Goal: Task Accomplishment & Management: Manage account settings

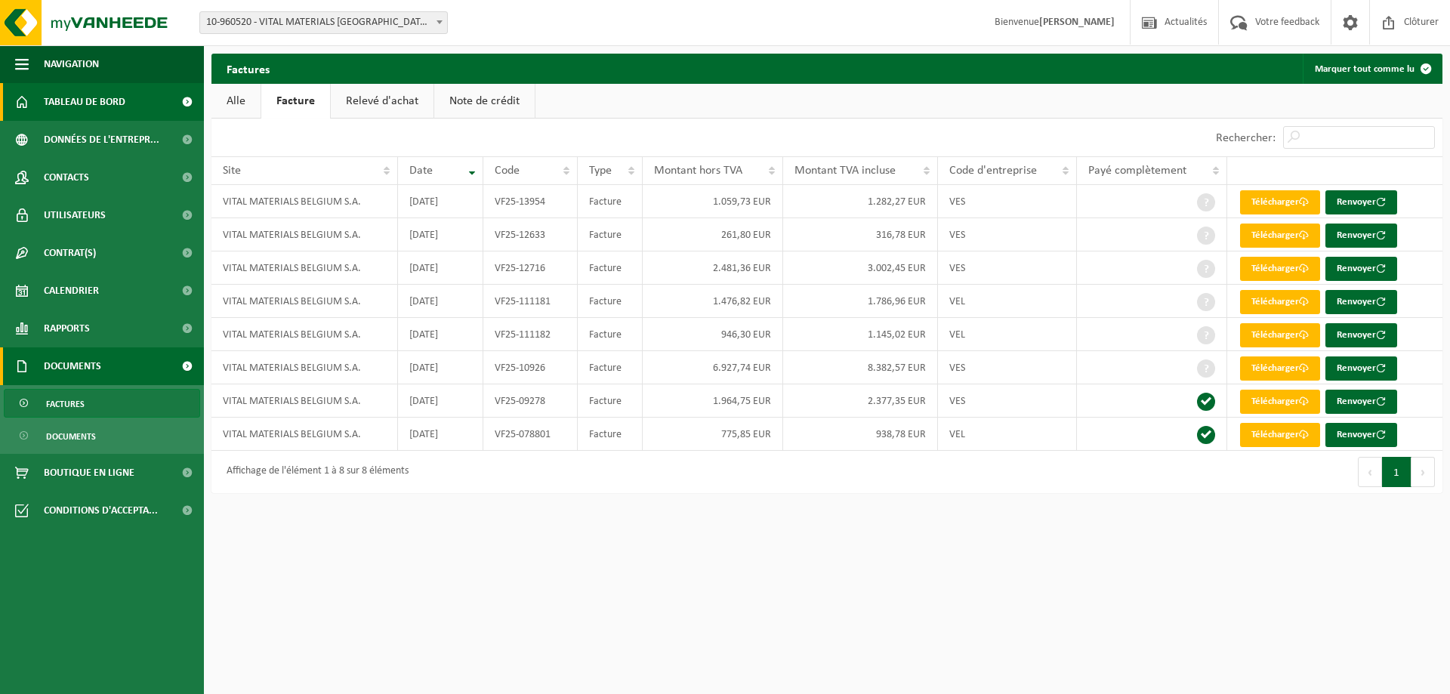
click at [104, 113] on span "Tableau de bord" at bounding box center [85, 102] width 82 height 38
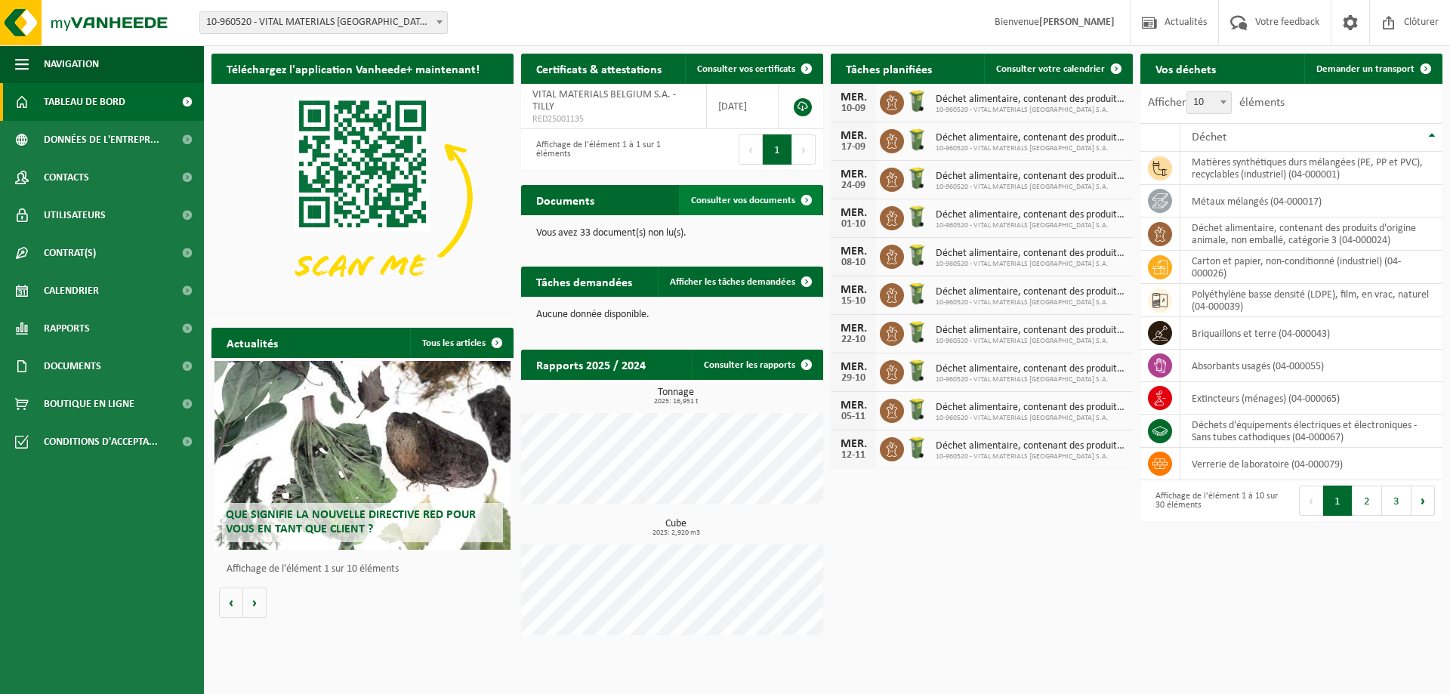
click at [751, 202] on span "Consulter vos documents" at bounding box center [743, 201] width 104 height 10
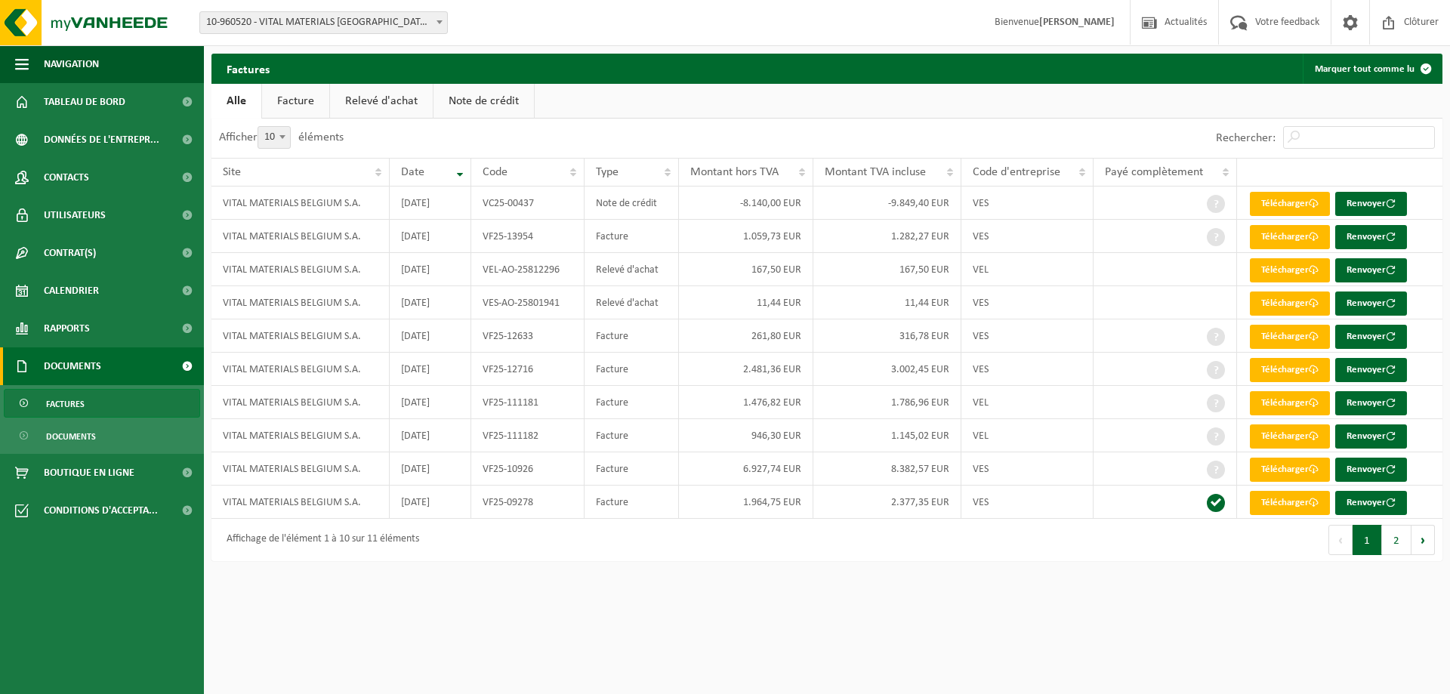
click at [508, 112] on link "Note de crédit" at bounding box center [484, 101] width 100 height 35
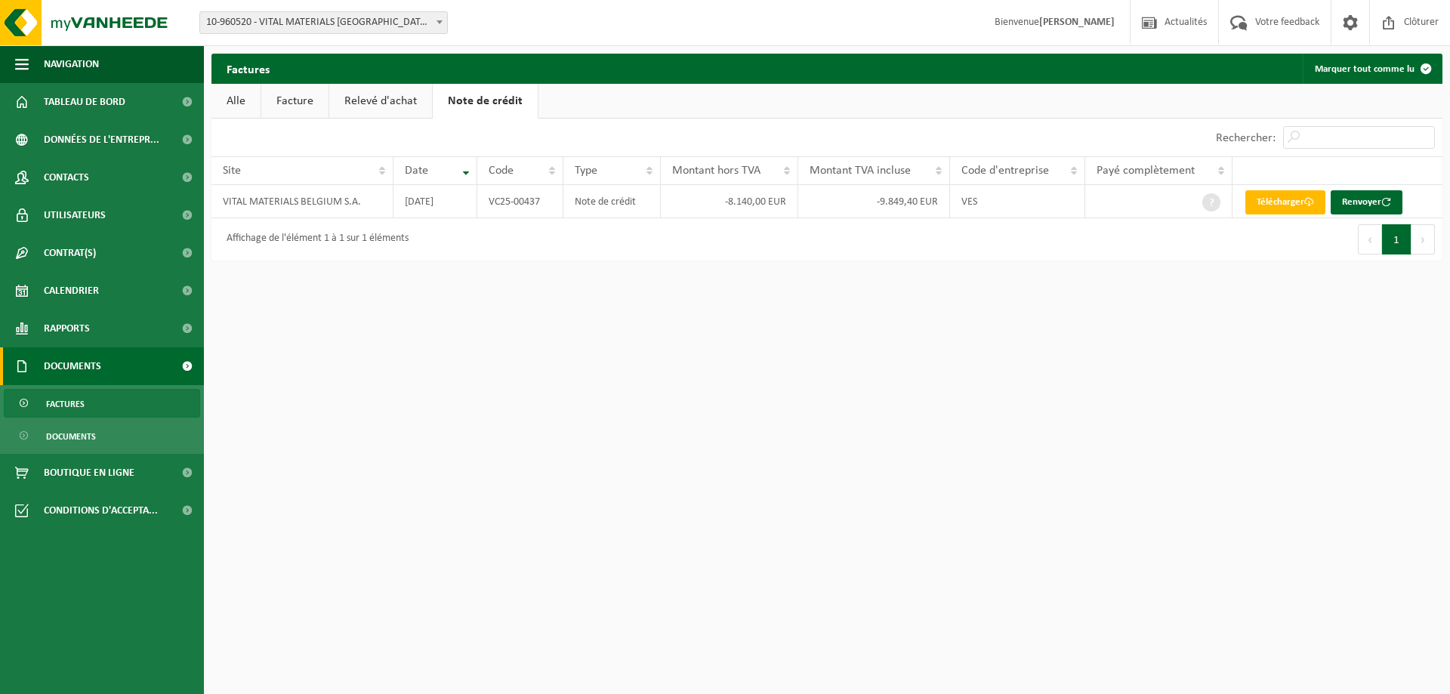
click at [385, 99] on link "Relevé d'achat" at bounding box center [380, 101] width 103 height 35
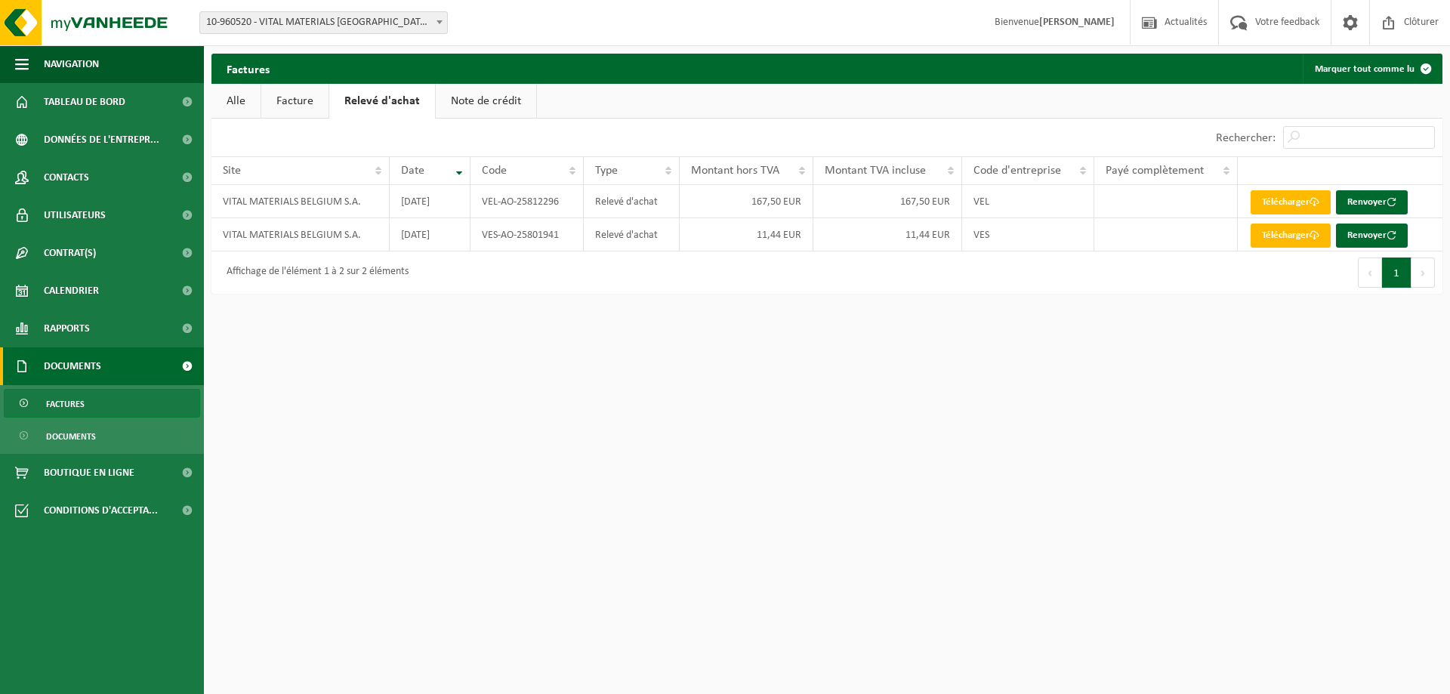
click at [313, 103] on link "Facture" at bounding box center [294, 101] width 67 height 35
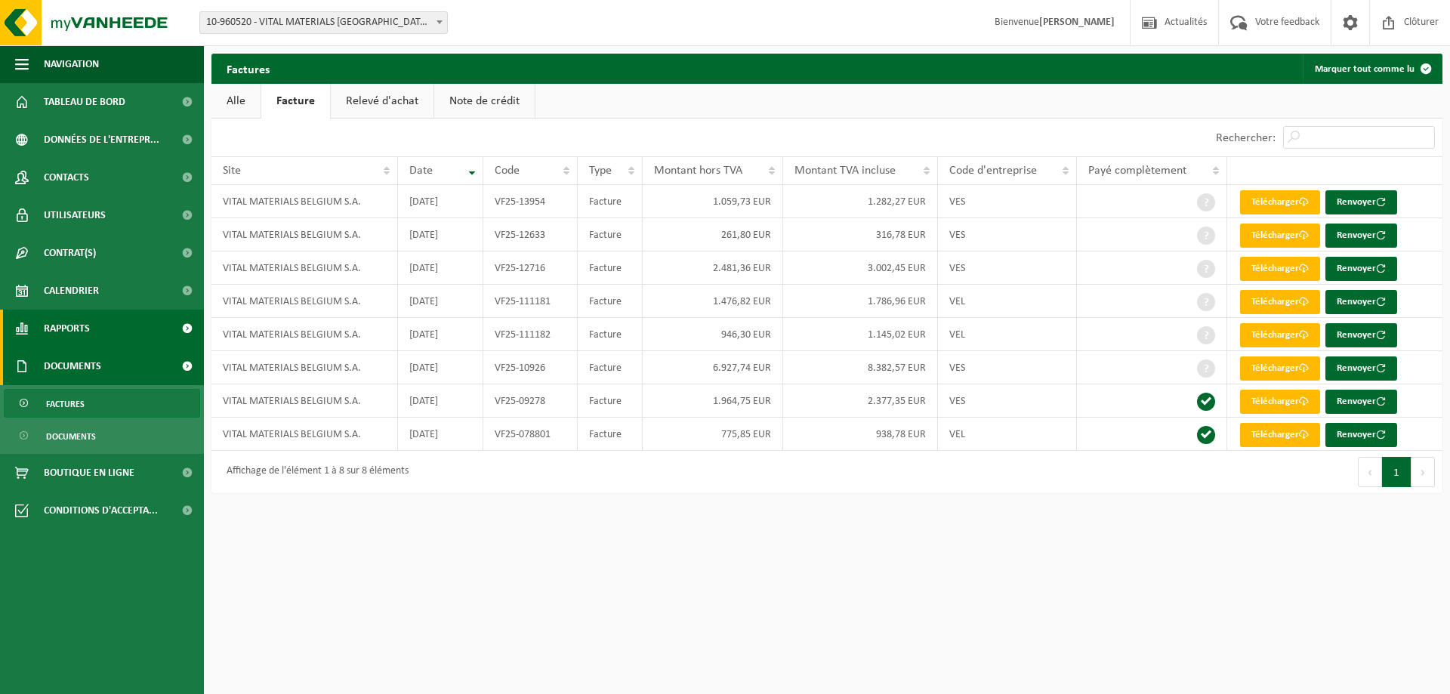
click at [83, 326] on span "Rapports" at bounding box center [67, 329] width 46 height 38
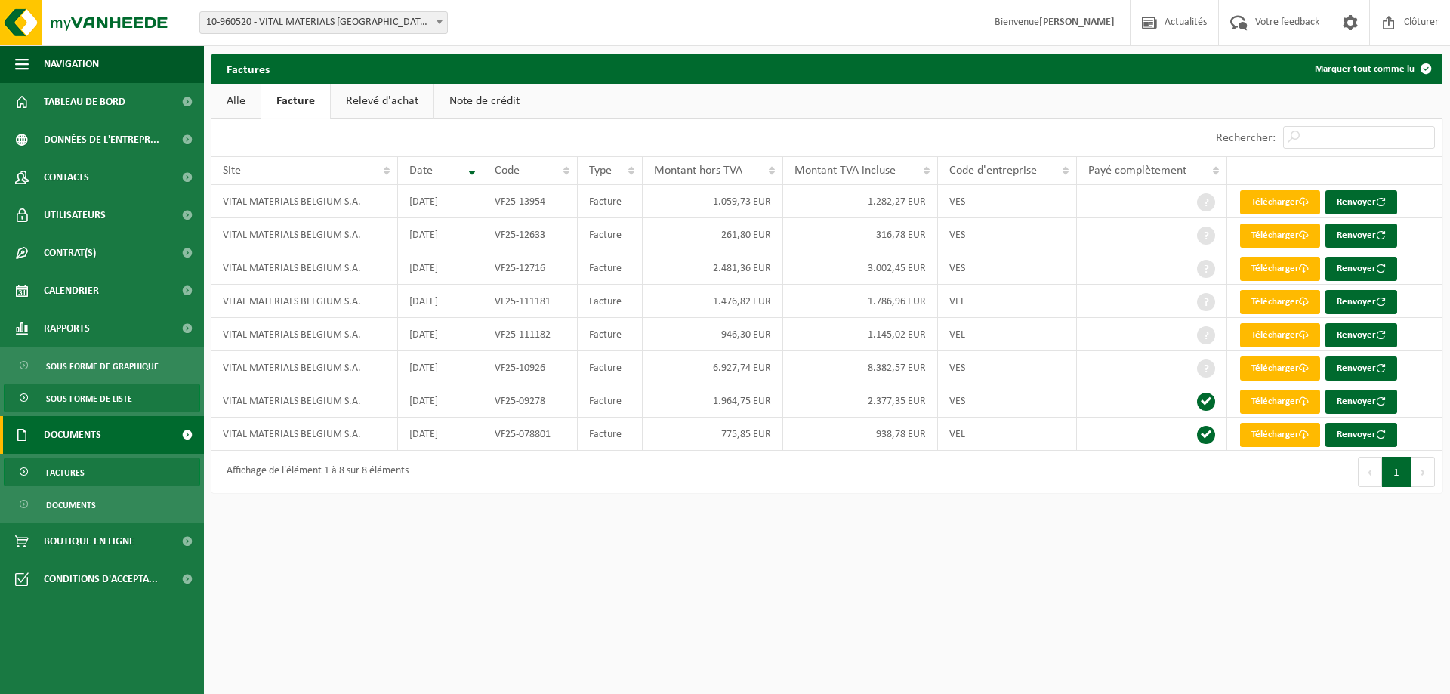
click at [92, 391] on span "Sous forme de liste" at bounding box center [89, 398] width 86 height 29
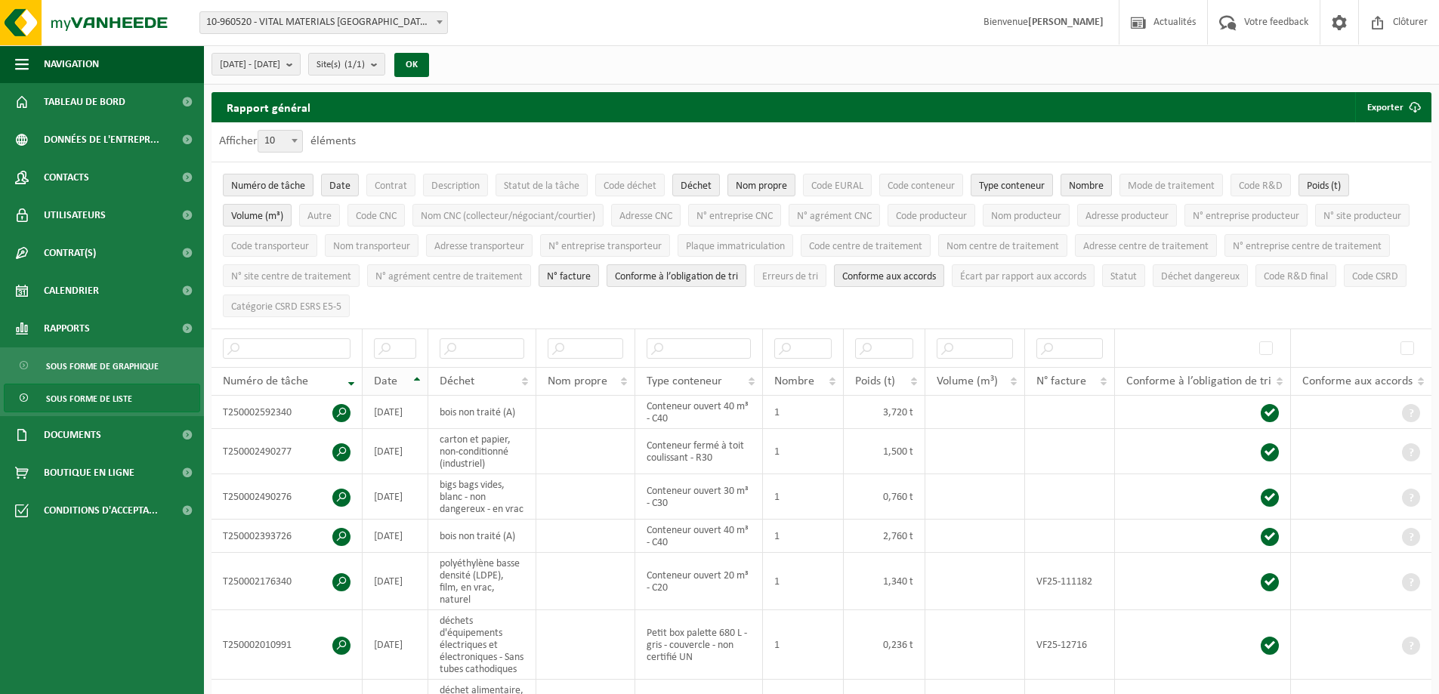
click at [412, 381] on th "Date" at bounding box center [396, 381] width 66 height 29
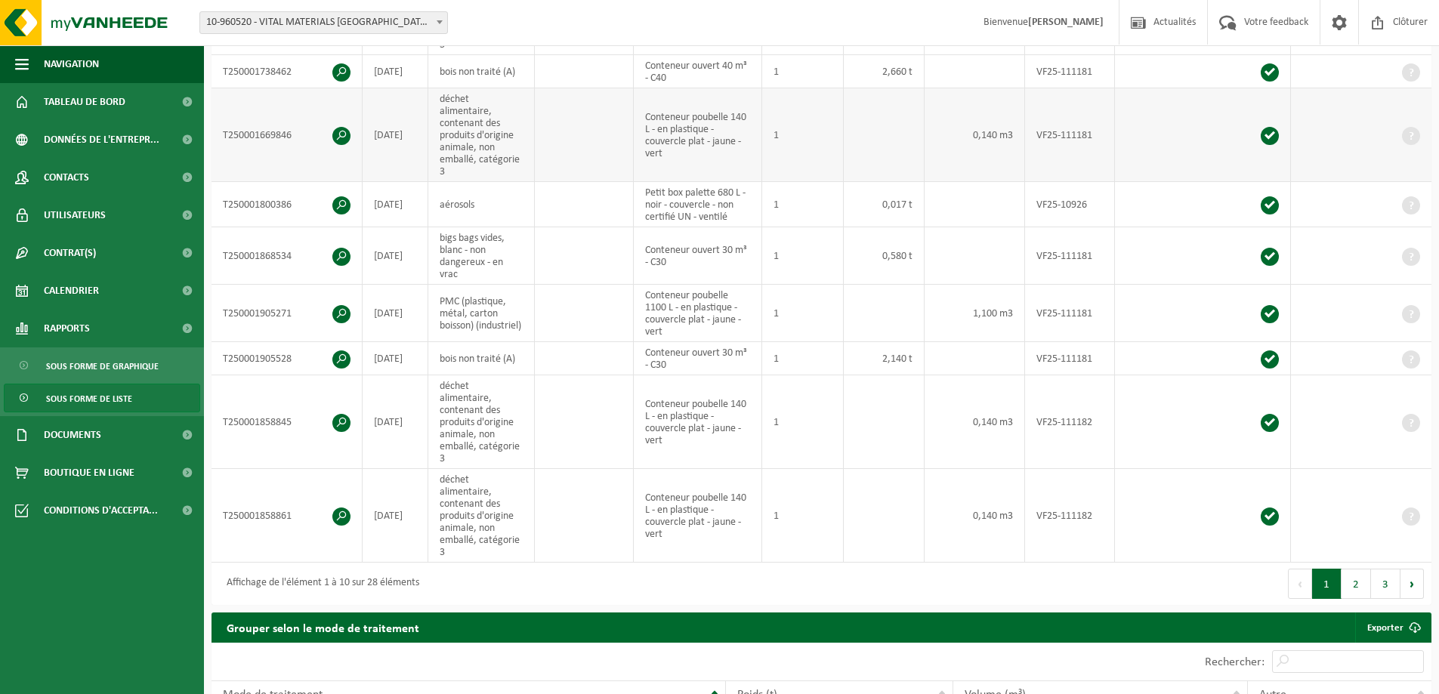
scroll to position [529, 0]
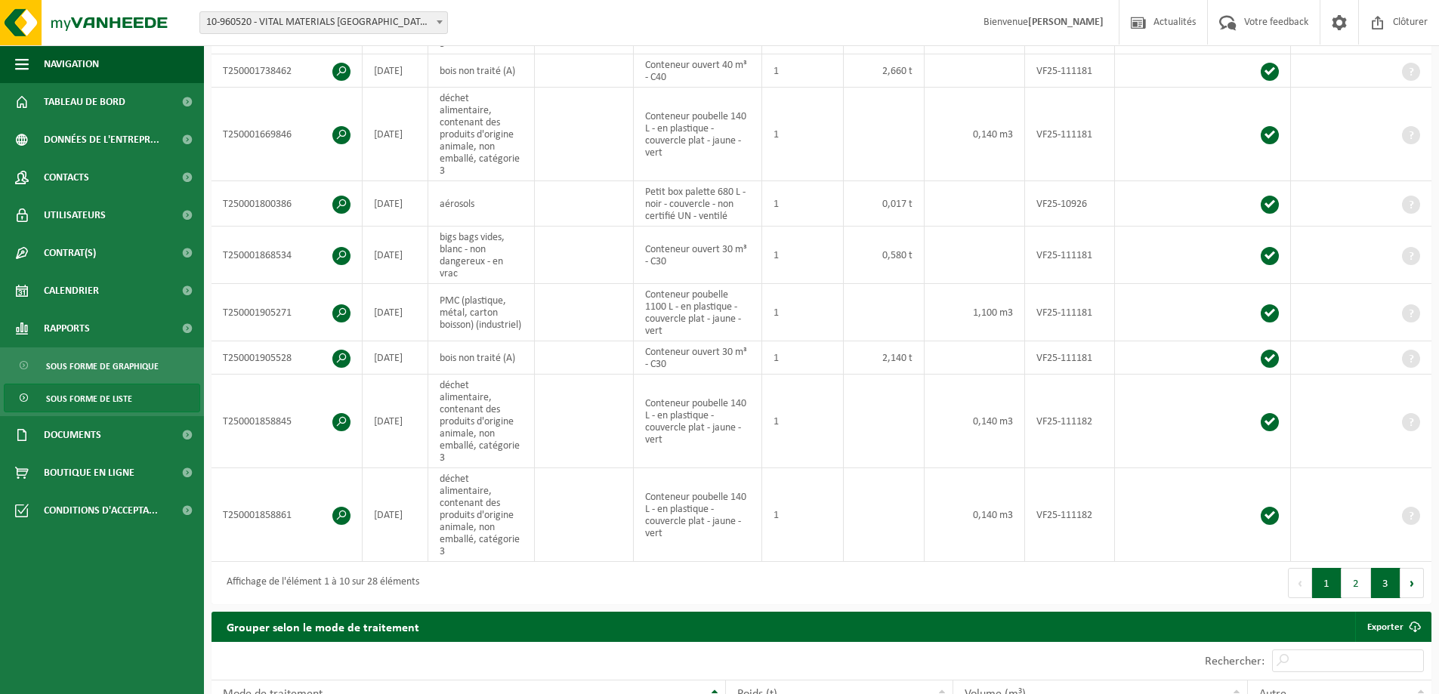
click at [1375, 568] on button "3" at bounding box center [1385, 583] width 29 height 30
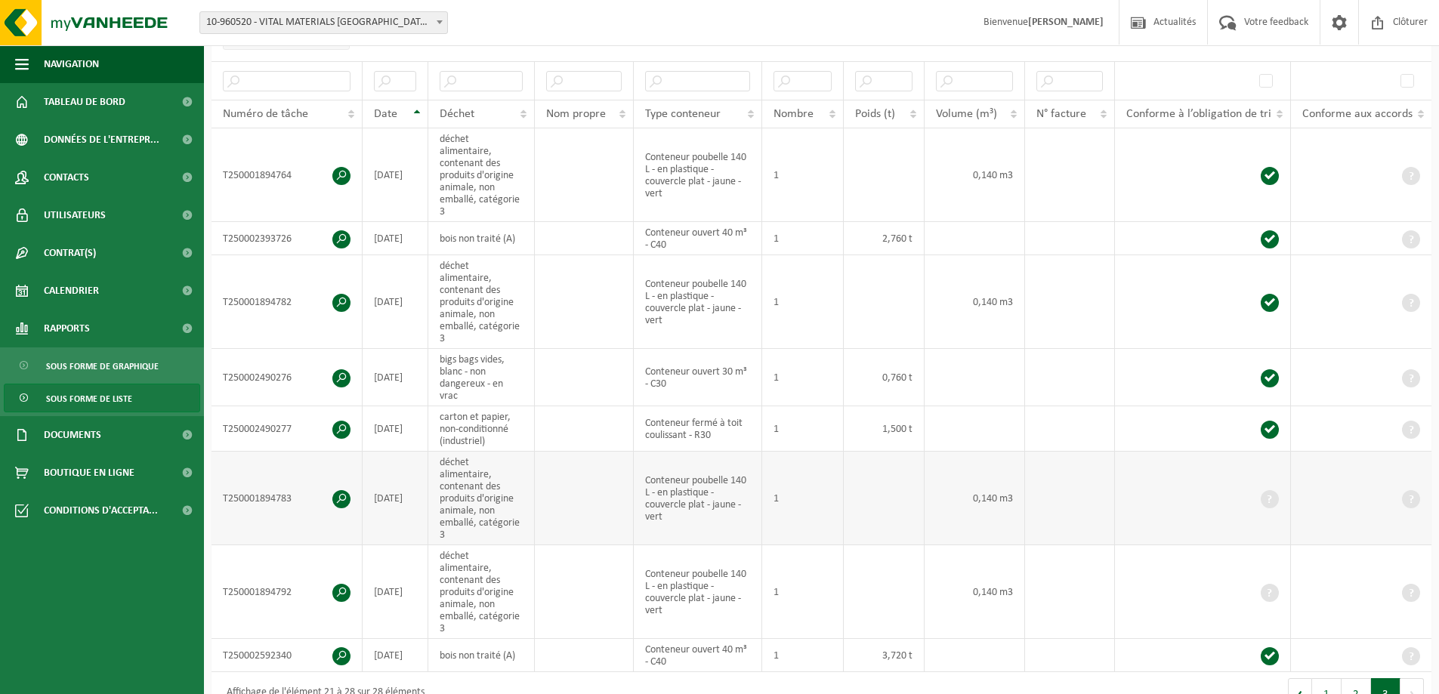
scroll to position [233, 0]
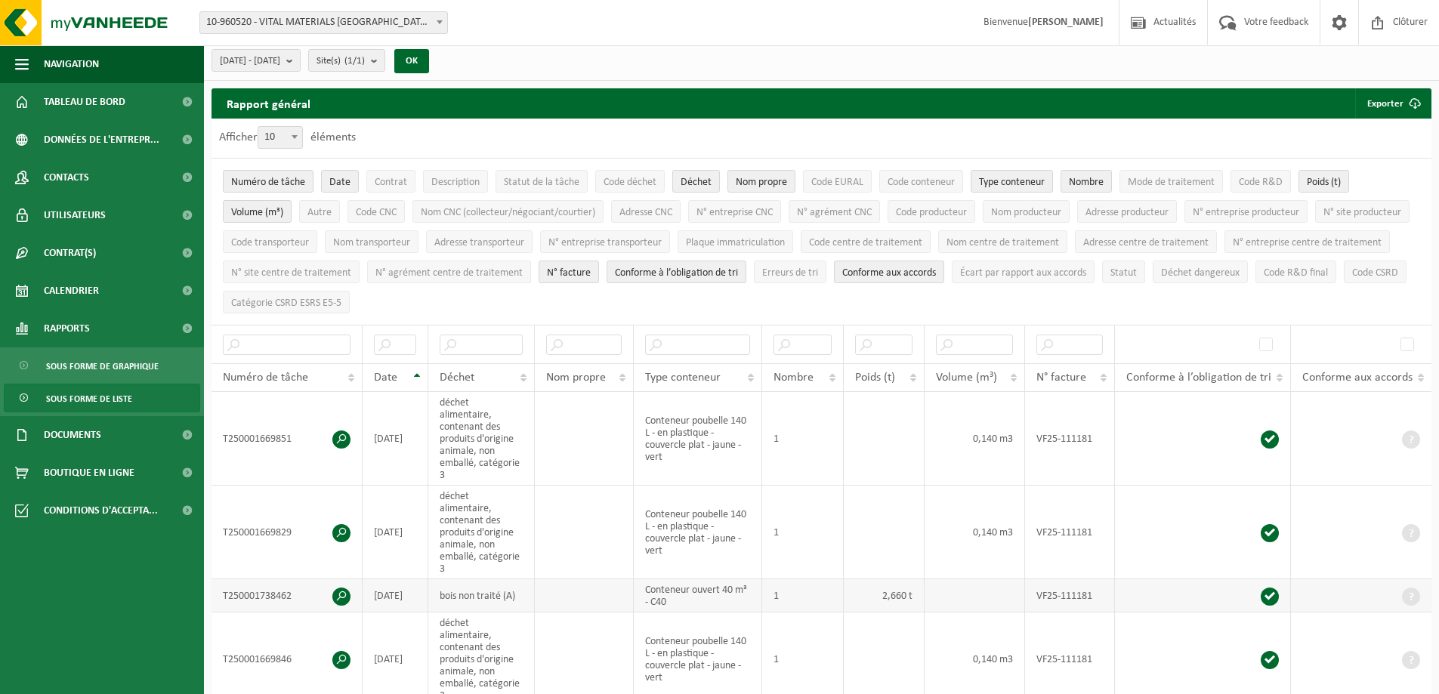
scroll to position [0, 0]
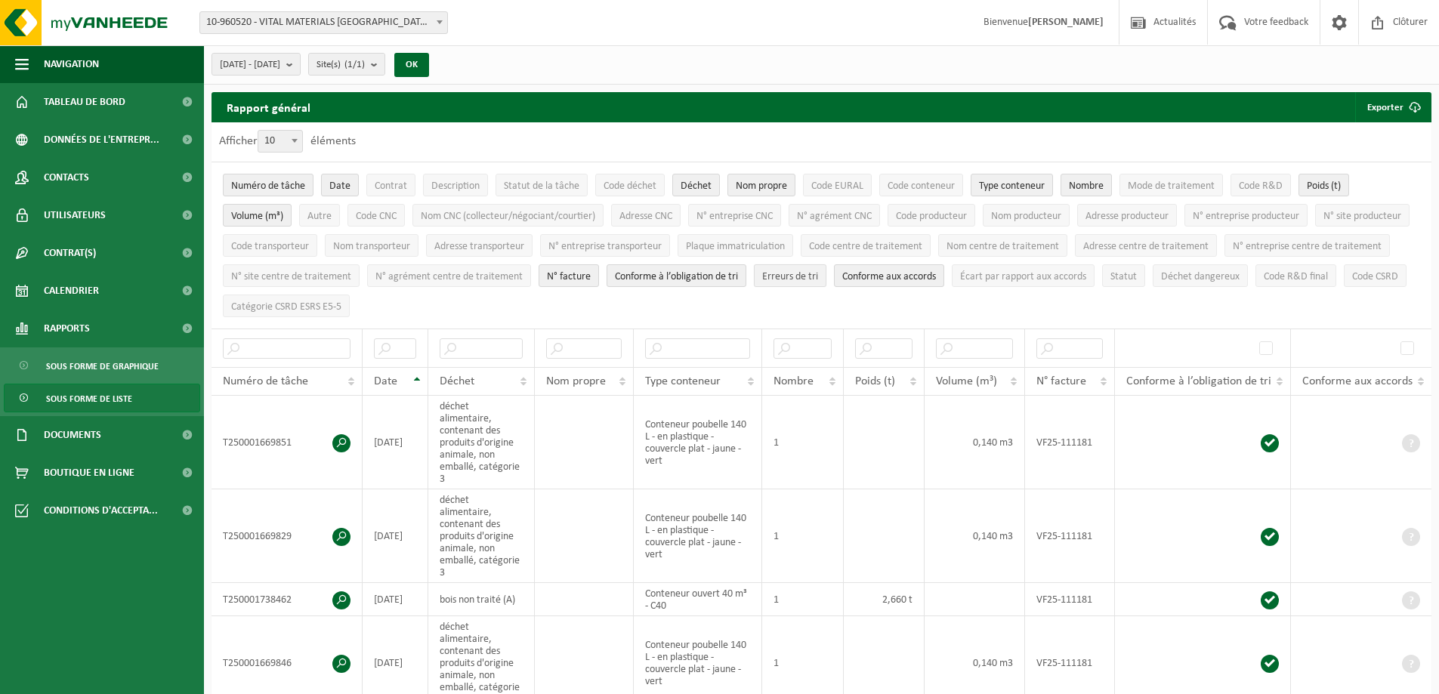
click at [818, 275] on span "Erreurs de tri" at bounding box center [790, 276] width 56 height 11
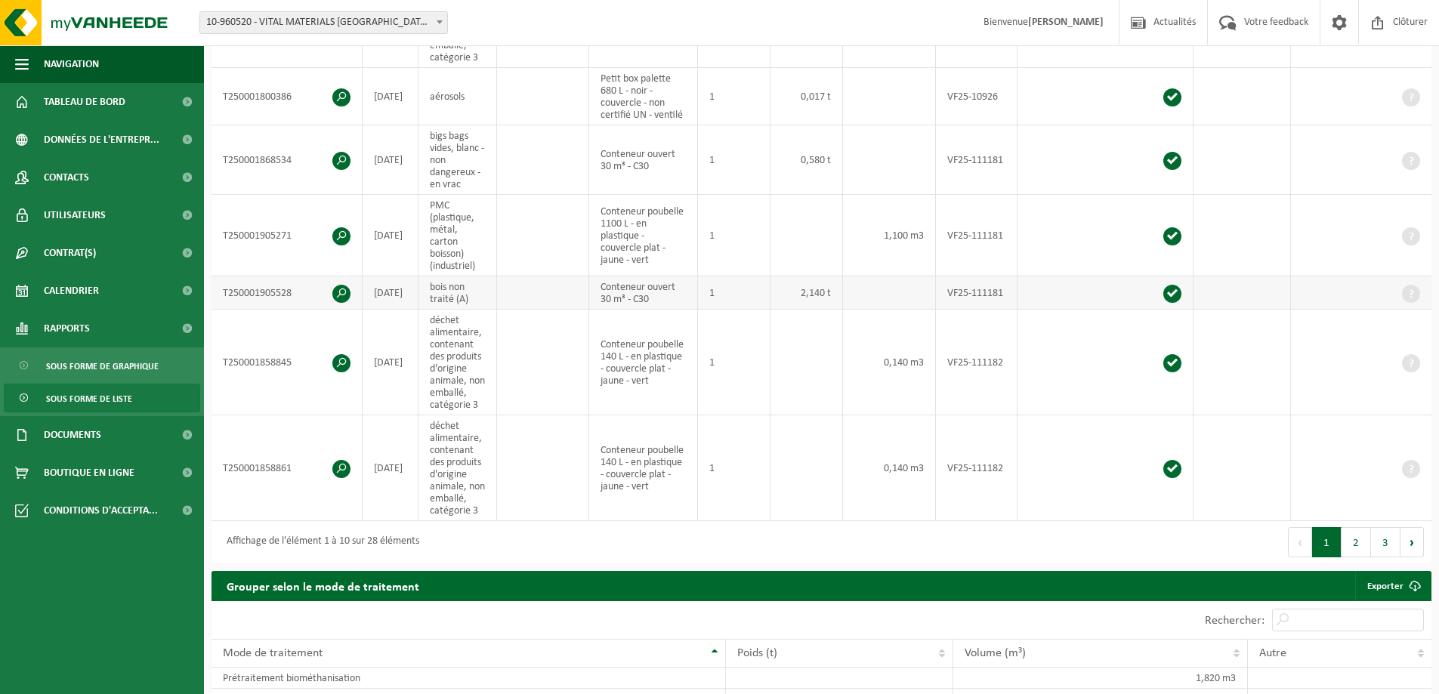
scroll to position [680, 0]
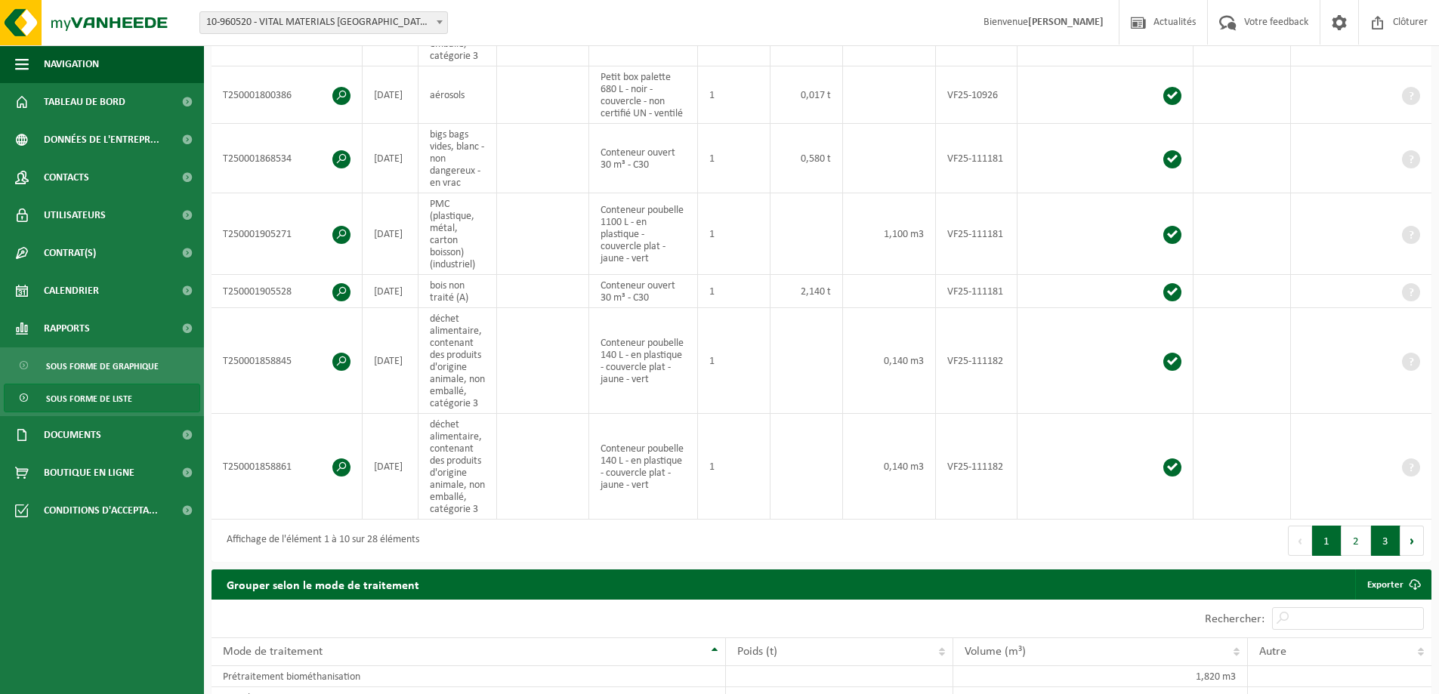
click at [1376, 536] on button "3" at bounding box center [1385, 541] width 29 height 30
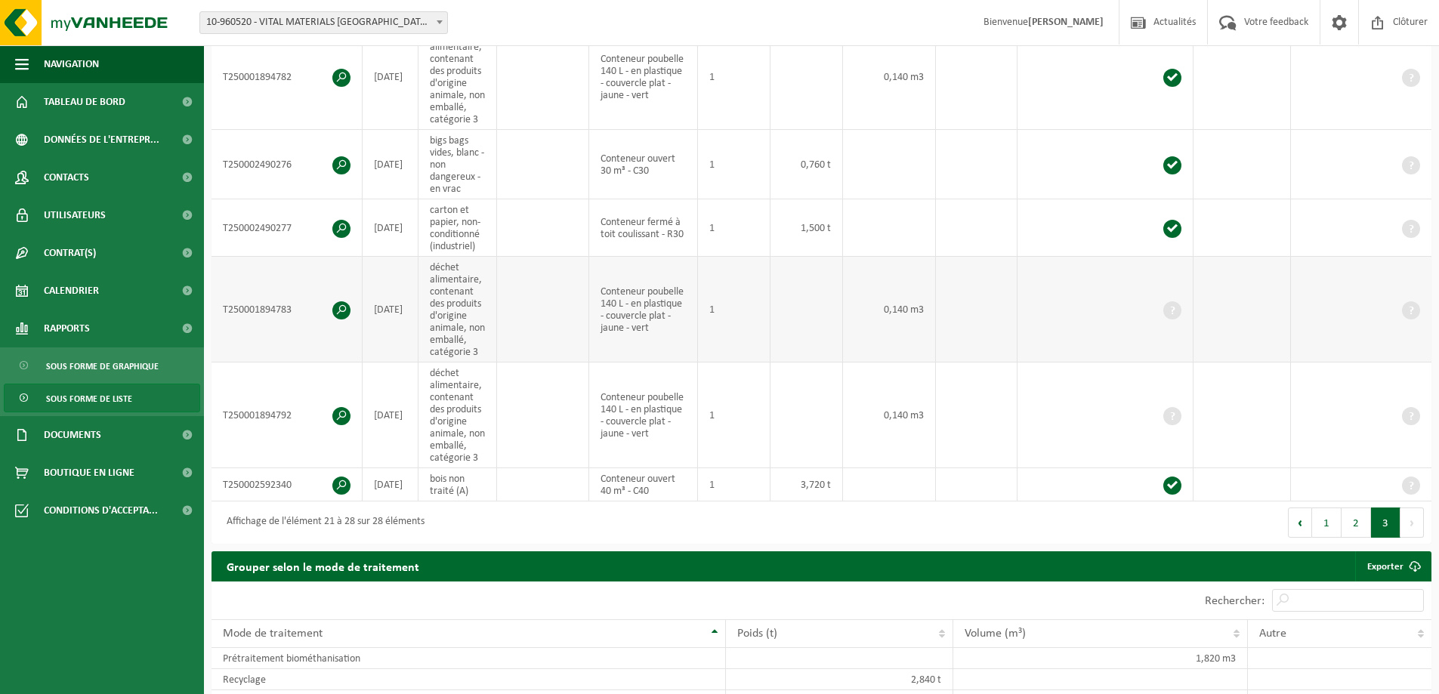
scroll to position [604, 0]
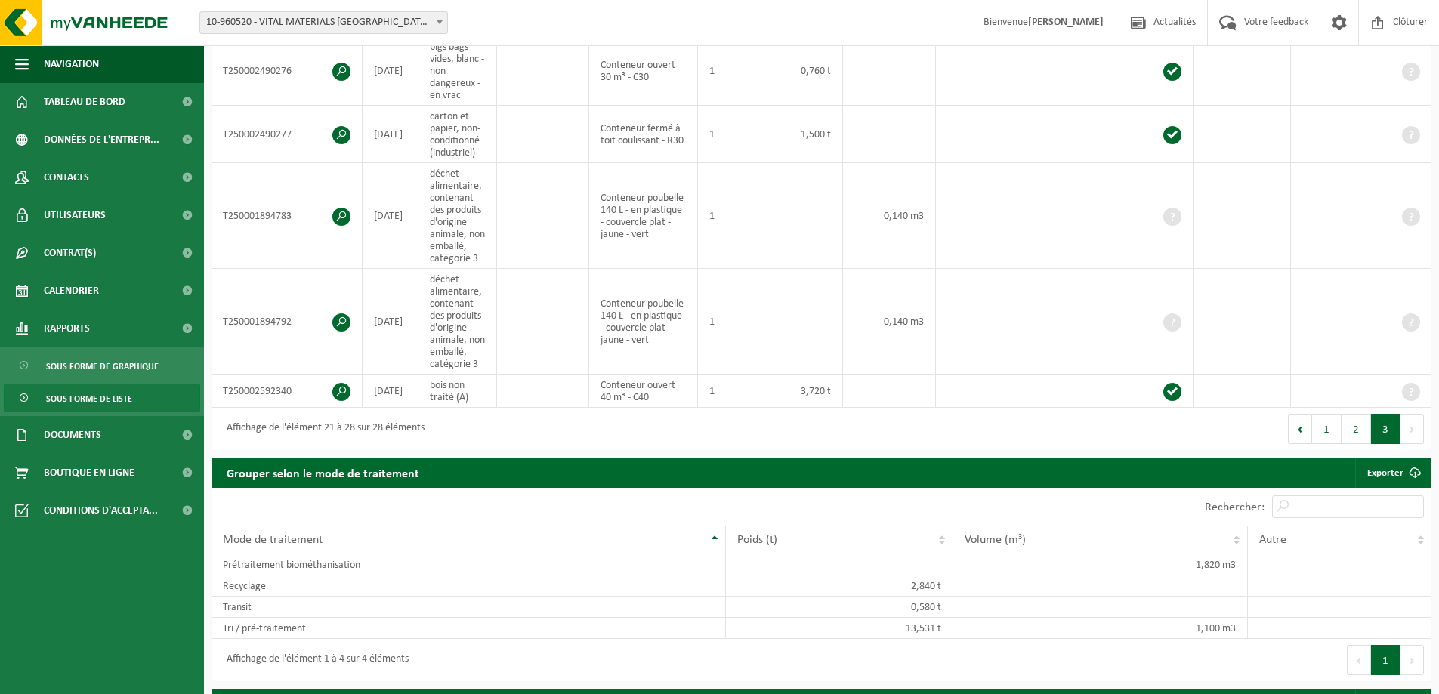
click at [1352, 442] on div "Premier Précédent 1 2 3 Suivant Dernier" at bounding box center [1127, 429] width 610 height 42
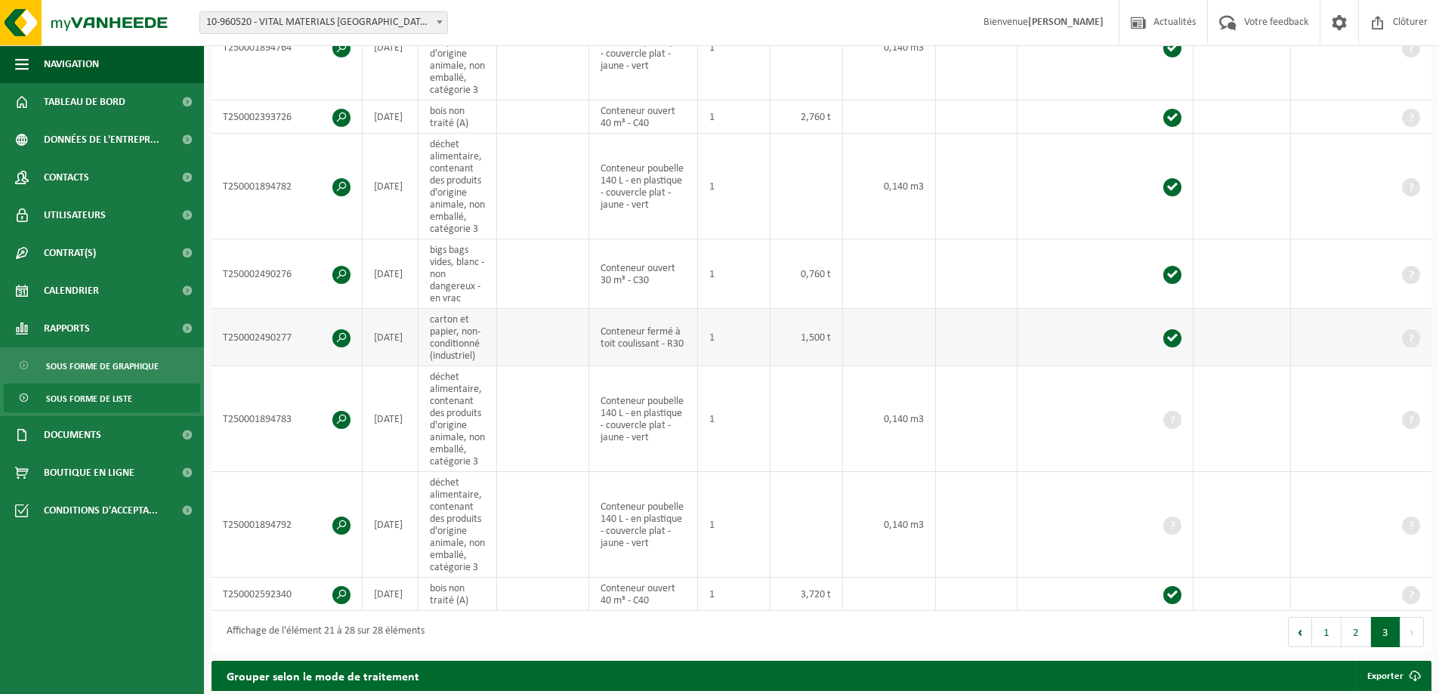
scroll to position [529, 0]
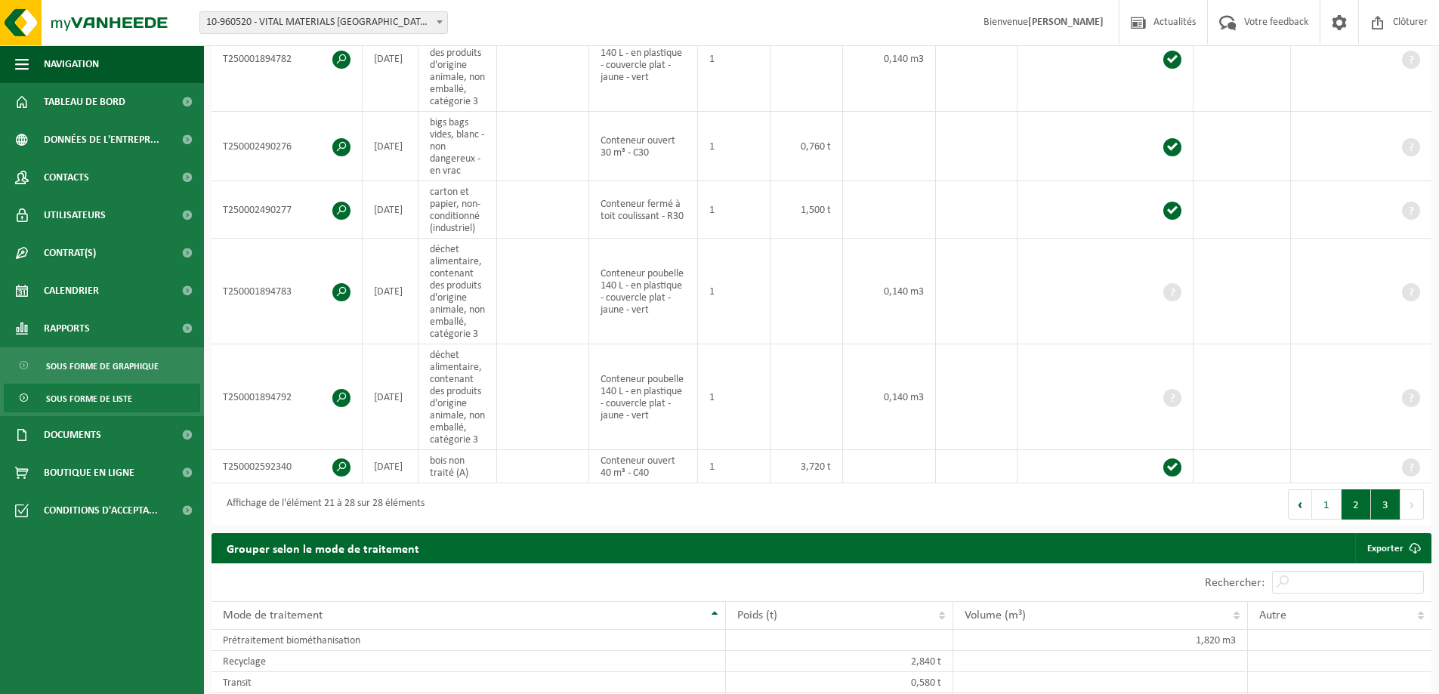
click at [1358, 497] on button "2" at bounding box center [1355, 504] width 29 height 30
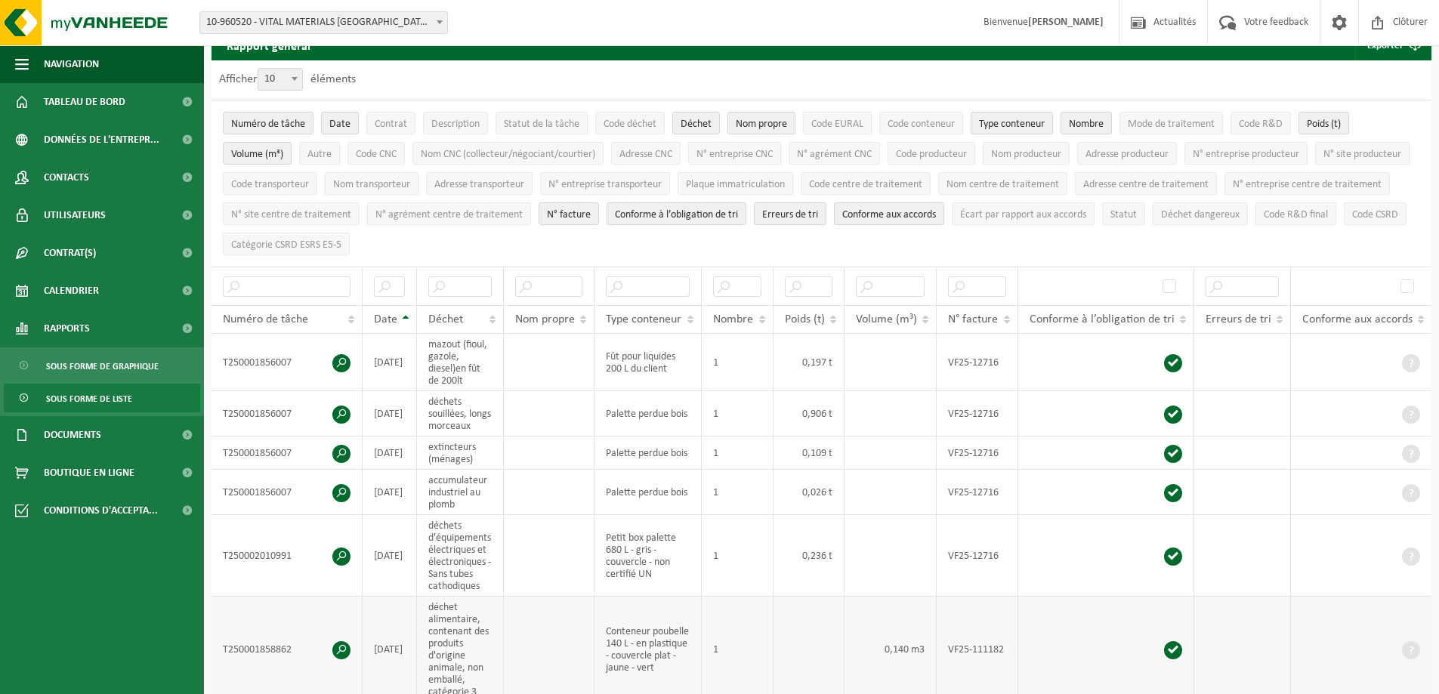
scroll to position [0, 0]
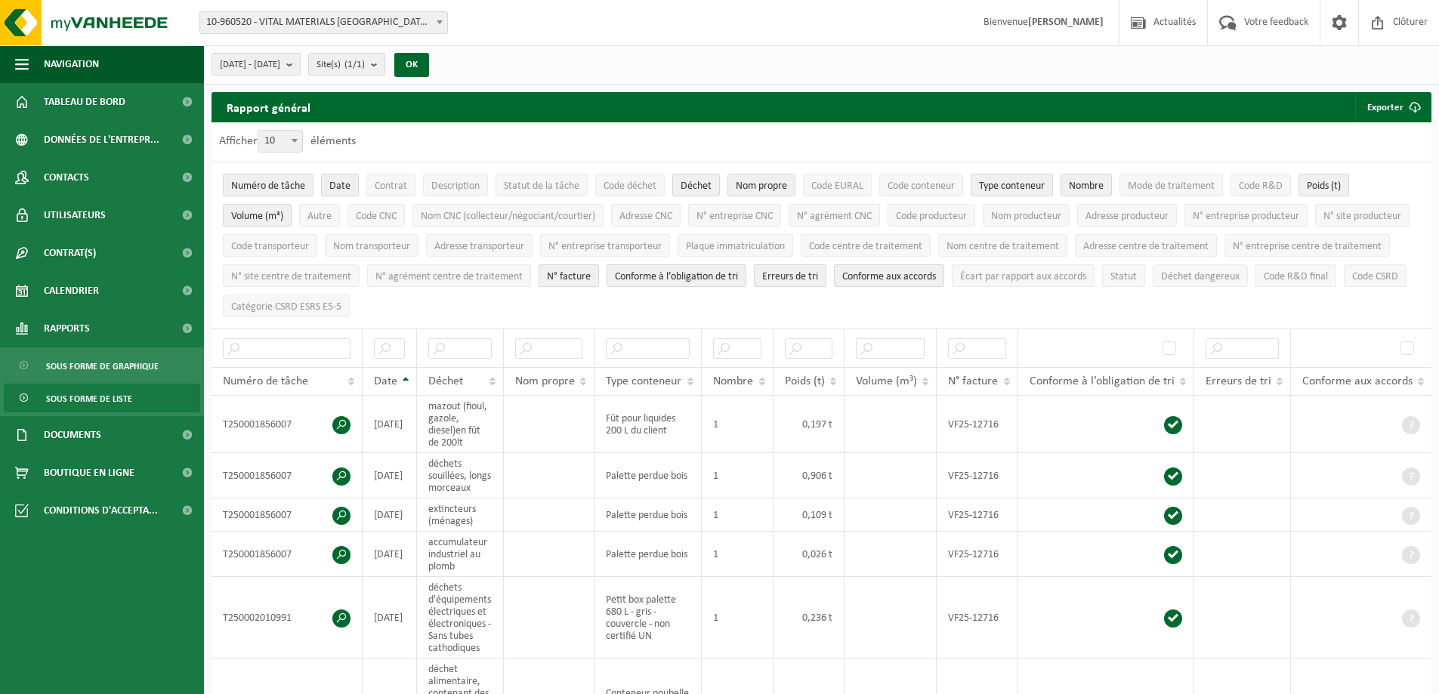
click at [818, 276] on span "Erreurs de tri" at bounding box center [790, 276] width 56 height 11
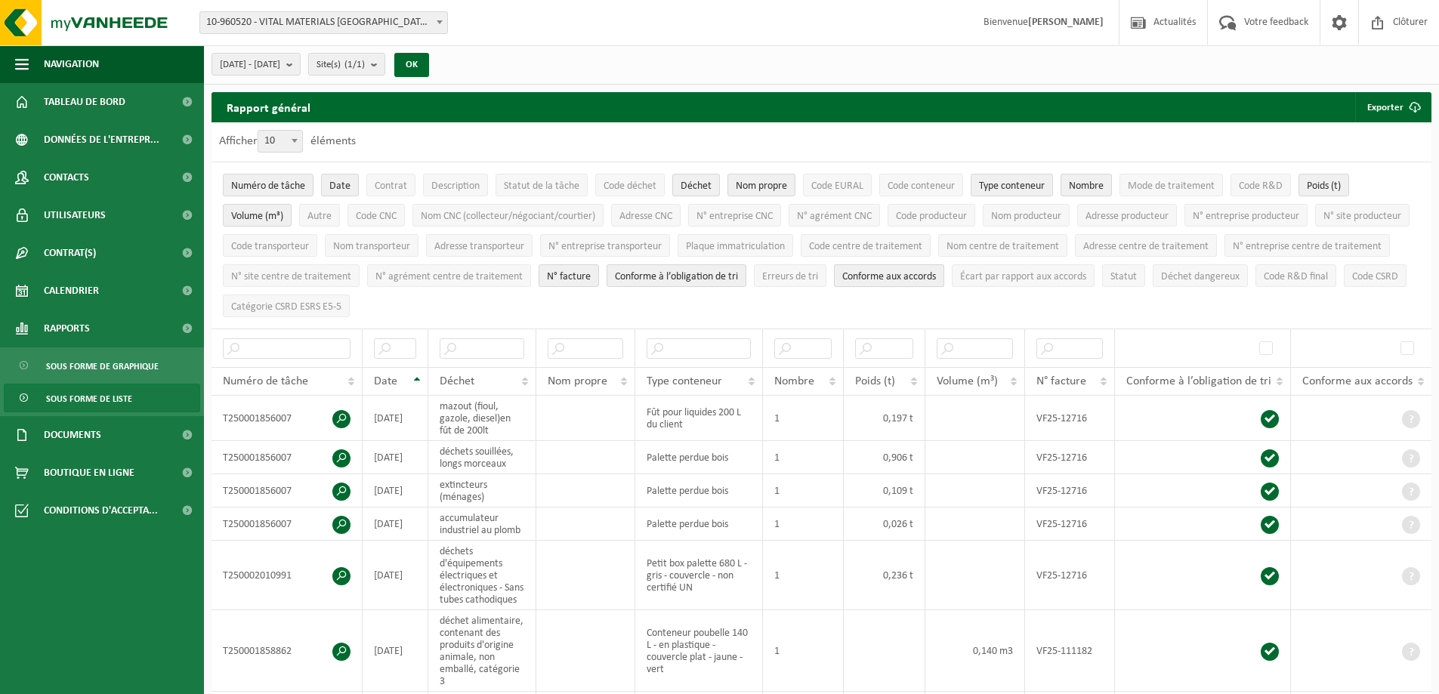
click at [936, 274] on span "Conforme aux accords" at bounding box center [889, 276] width 94 height 11
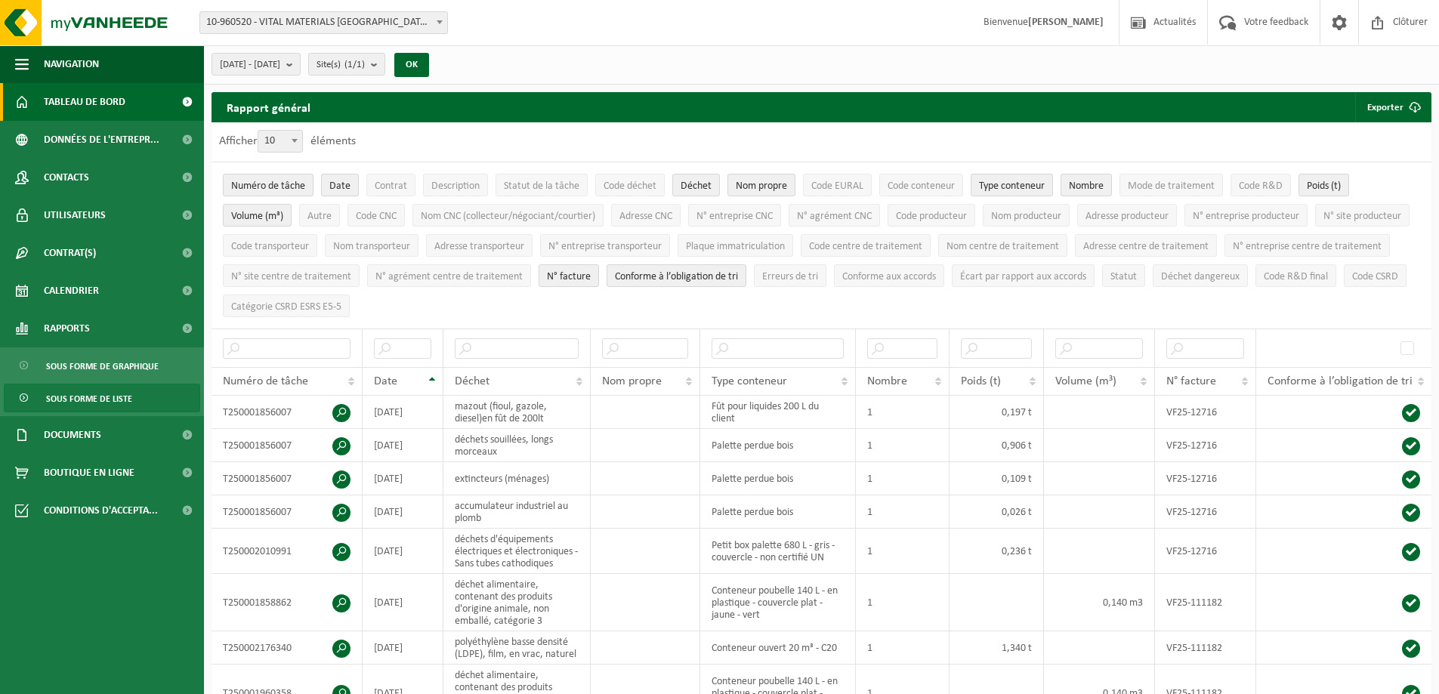
click at [85, 110] on span "Tableau de bord" at bounding box center [85, 102] width 82 height 38
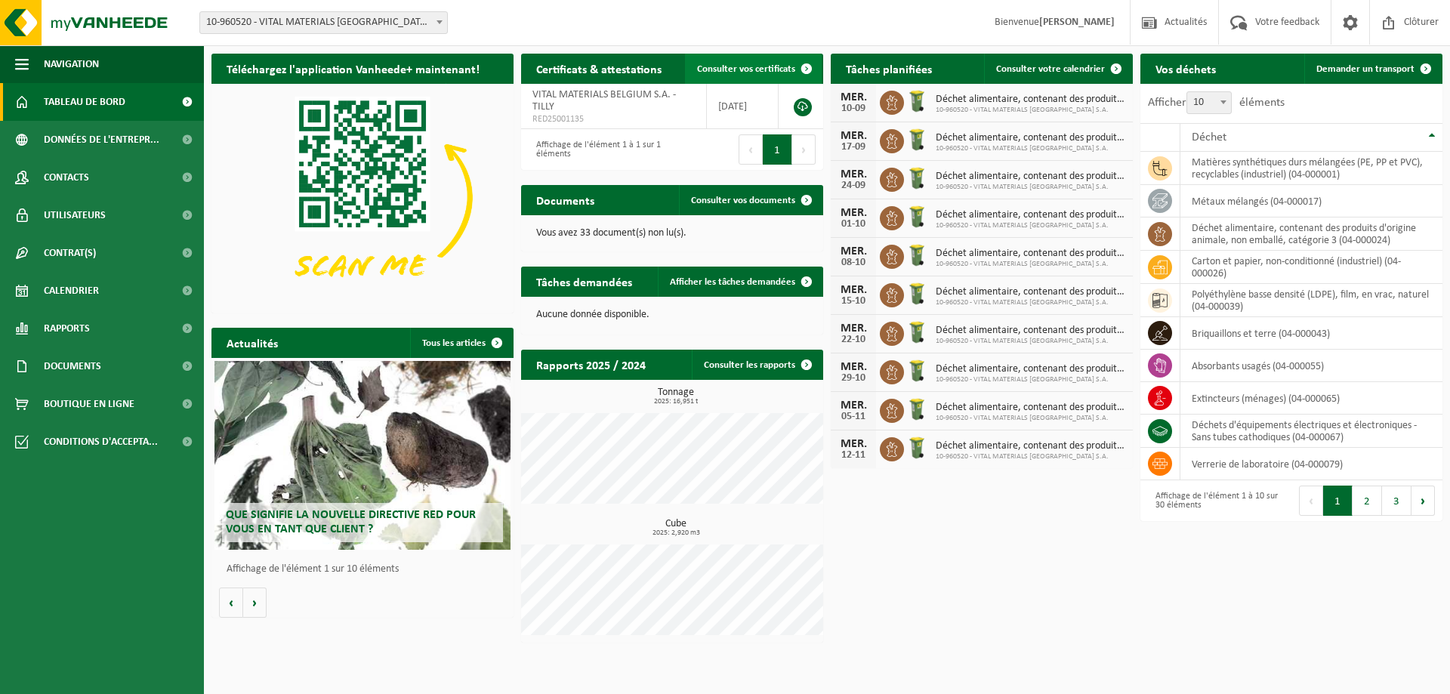
click at [743, 62] on link "Consulter vos certificats" at bounding box center [753, 69] width 137 height 30
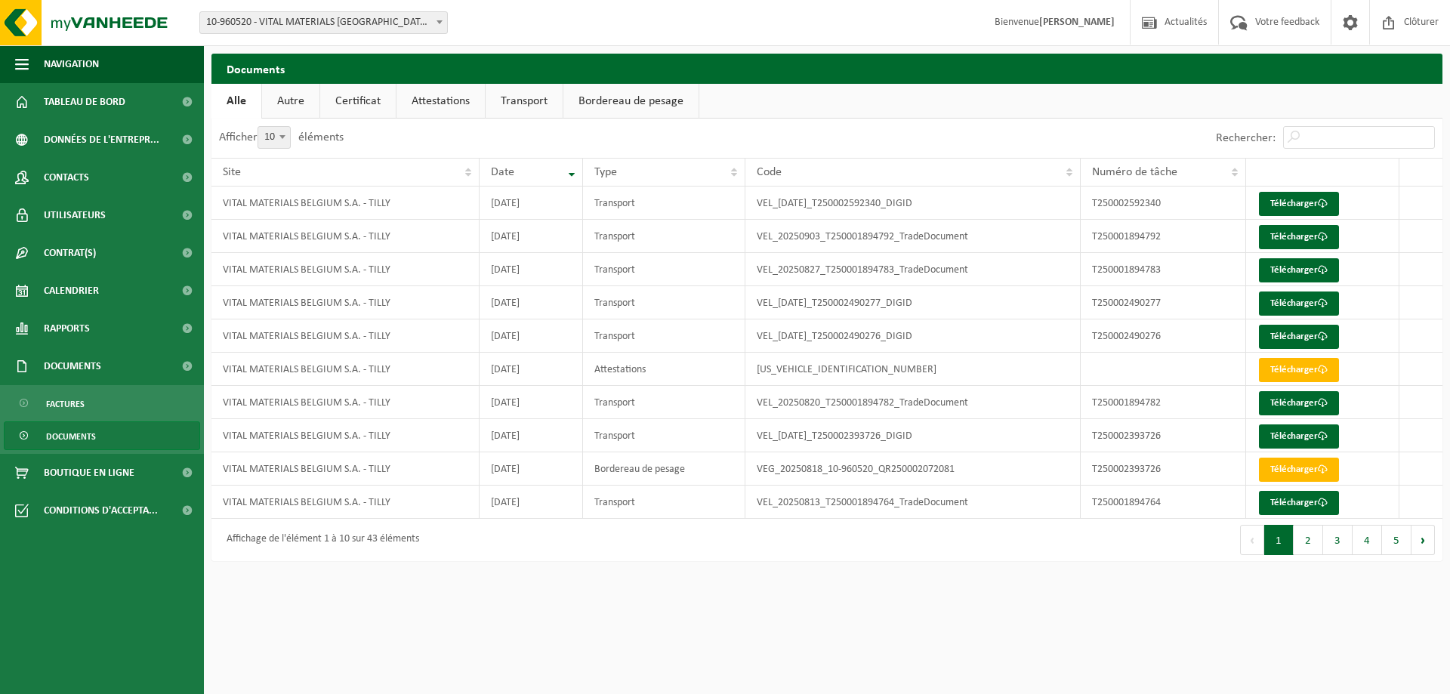
click at [448, 94] on link "Attestations" at bounding box center [441, 101] width 88 height 35
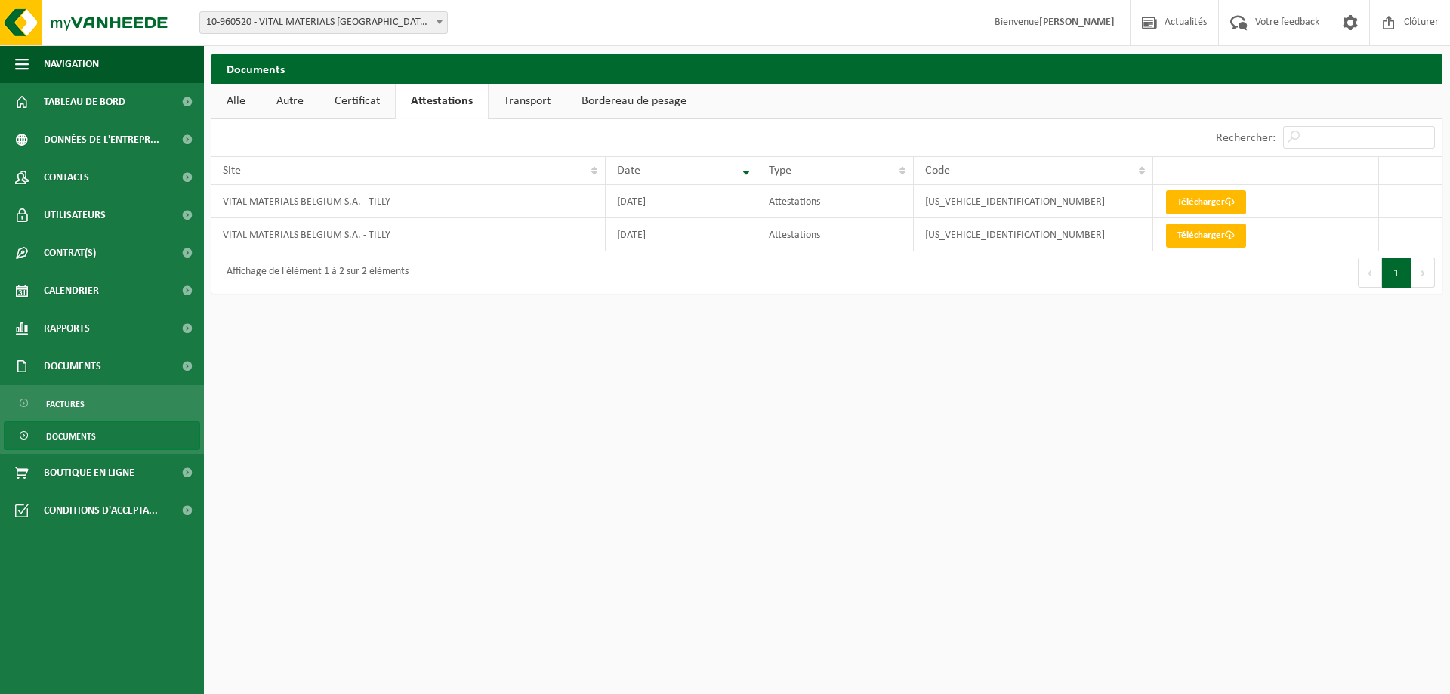
click at [362, 105] on link "Certificat" at bounding box center [357, 101] width 76 height 35
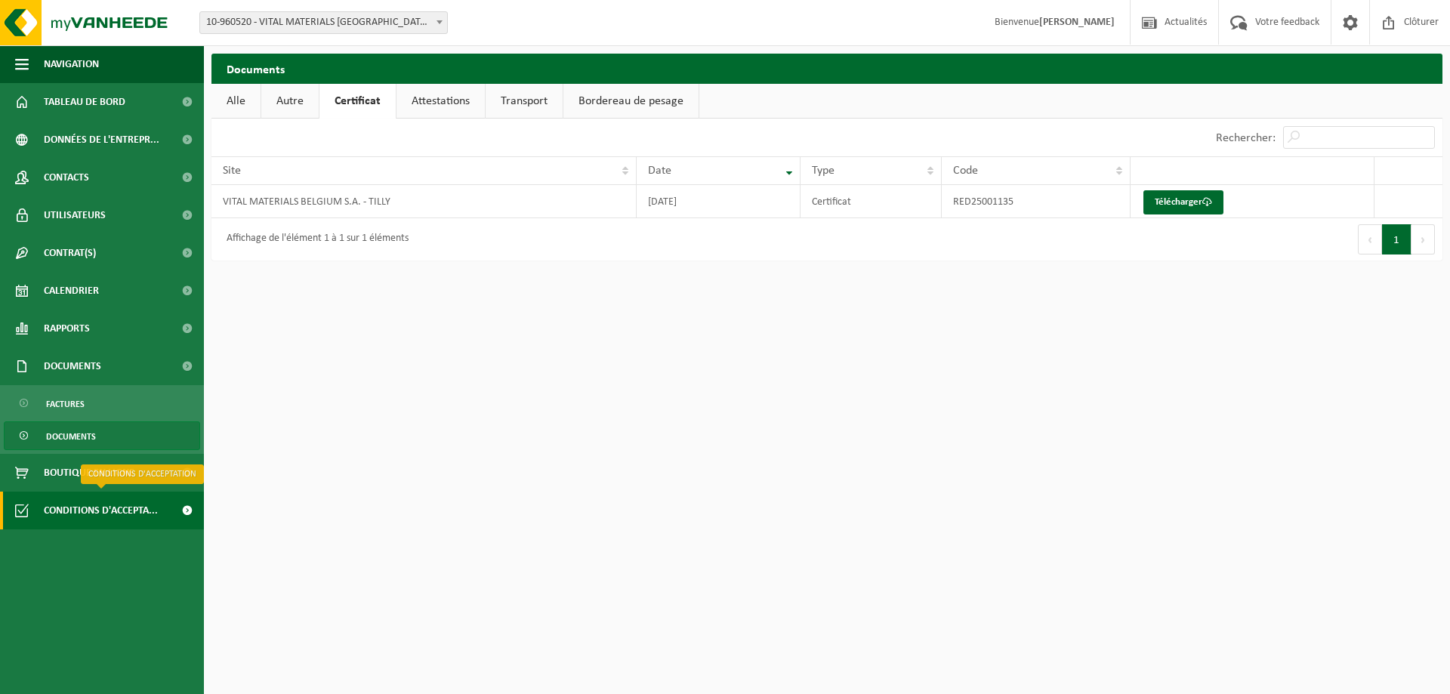
click at [144, 498] on span "Conditions d'accepta..." at bounding box center [101, 511] width 114 height 38
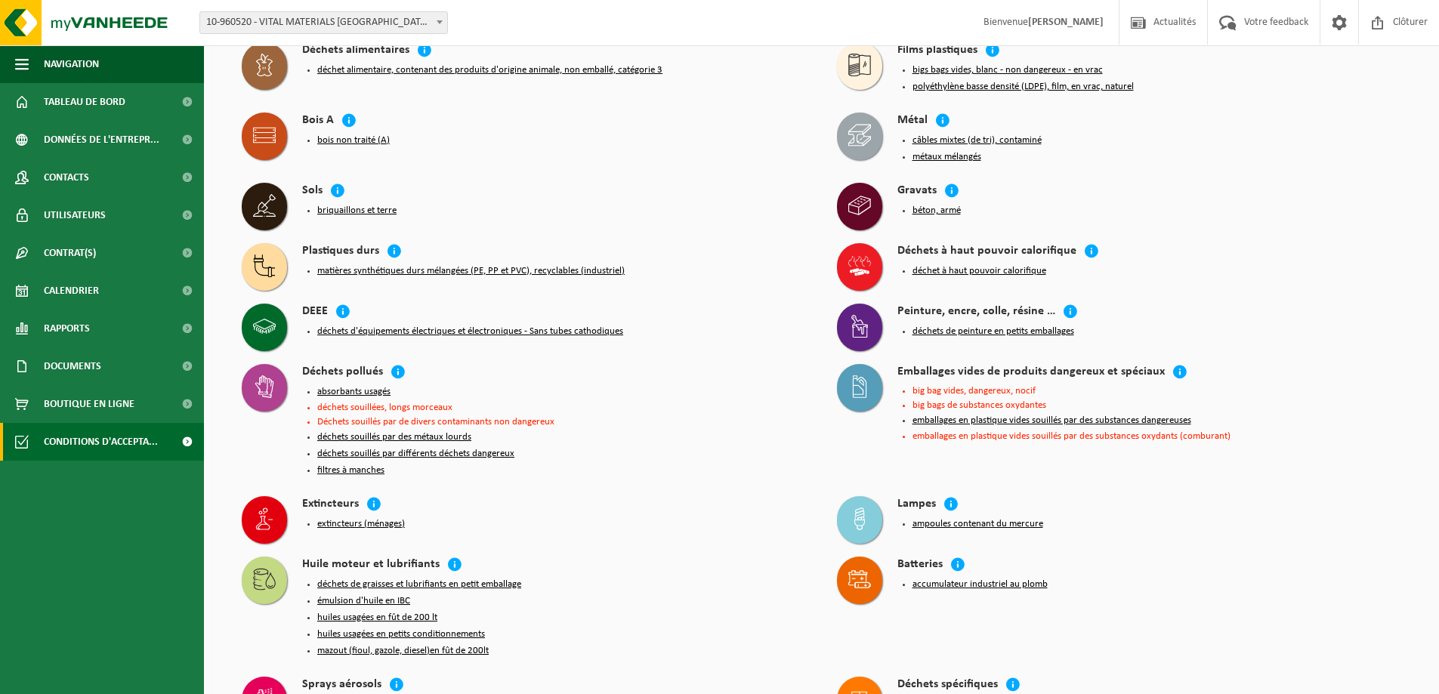
scroll to position [227, 0]
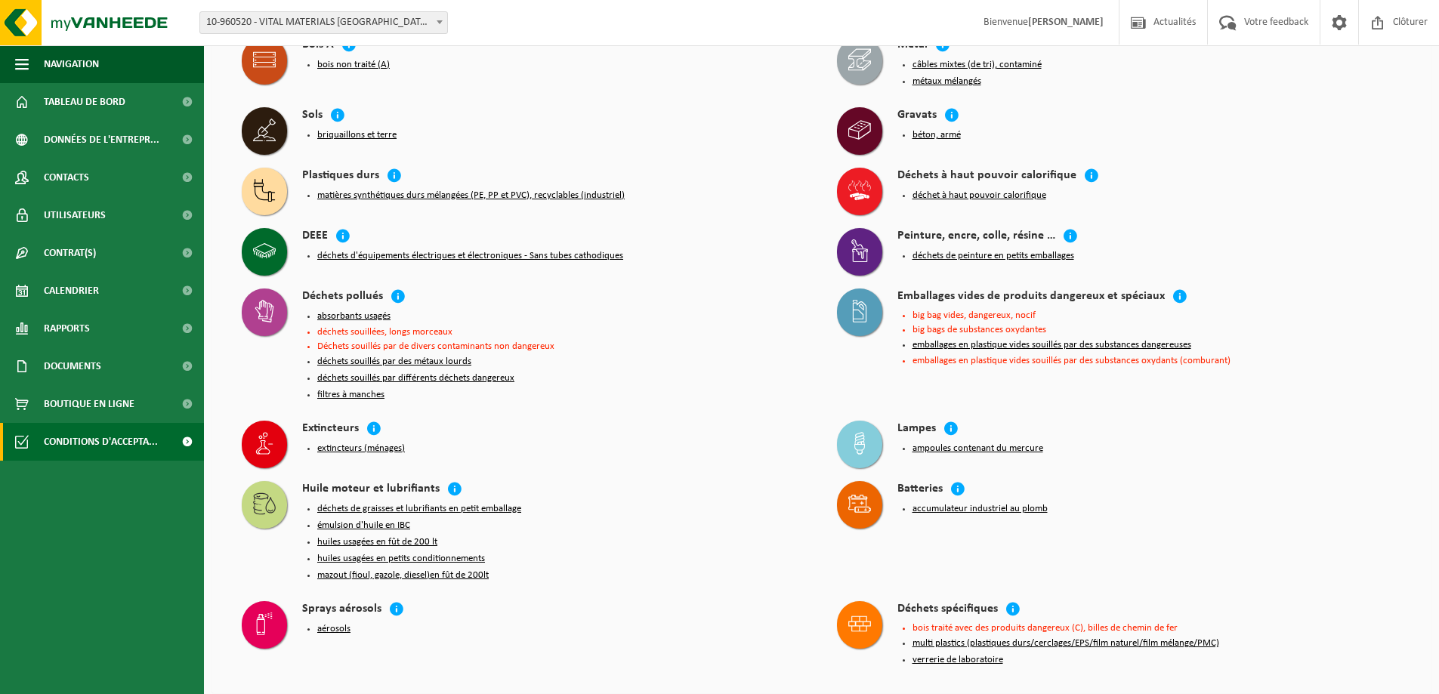
click at [1027, 250] on button "déchets de peinture en petits emballages" at bounding box center [993, 256] width 162 height 12
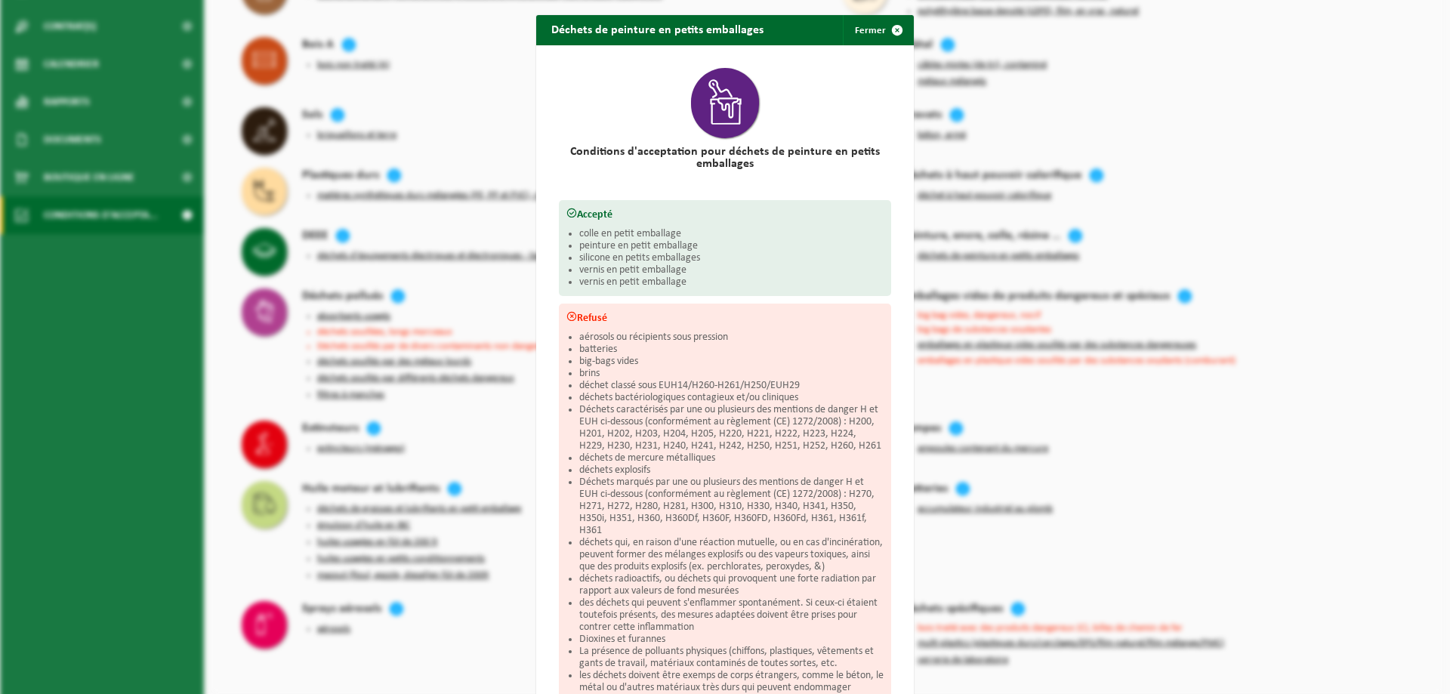
click at [900, 28] on span "button" at bounding box center [897, 30] width 30 height 30
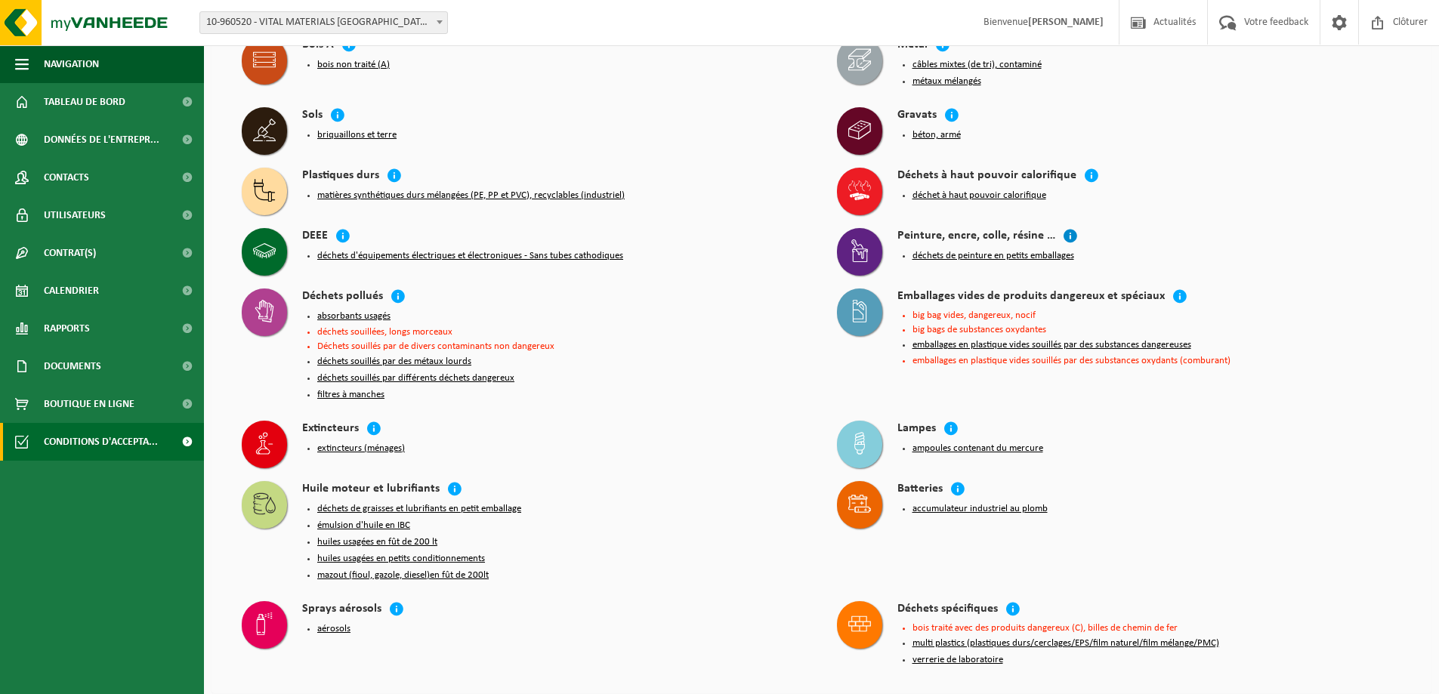
click at [1065, 229] on icon at bounding box center [1070, 235] width 15 height 15
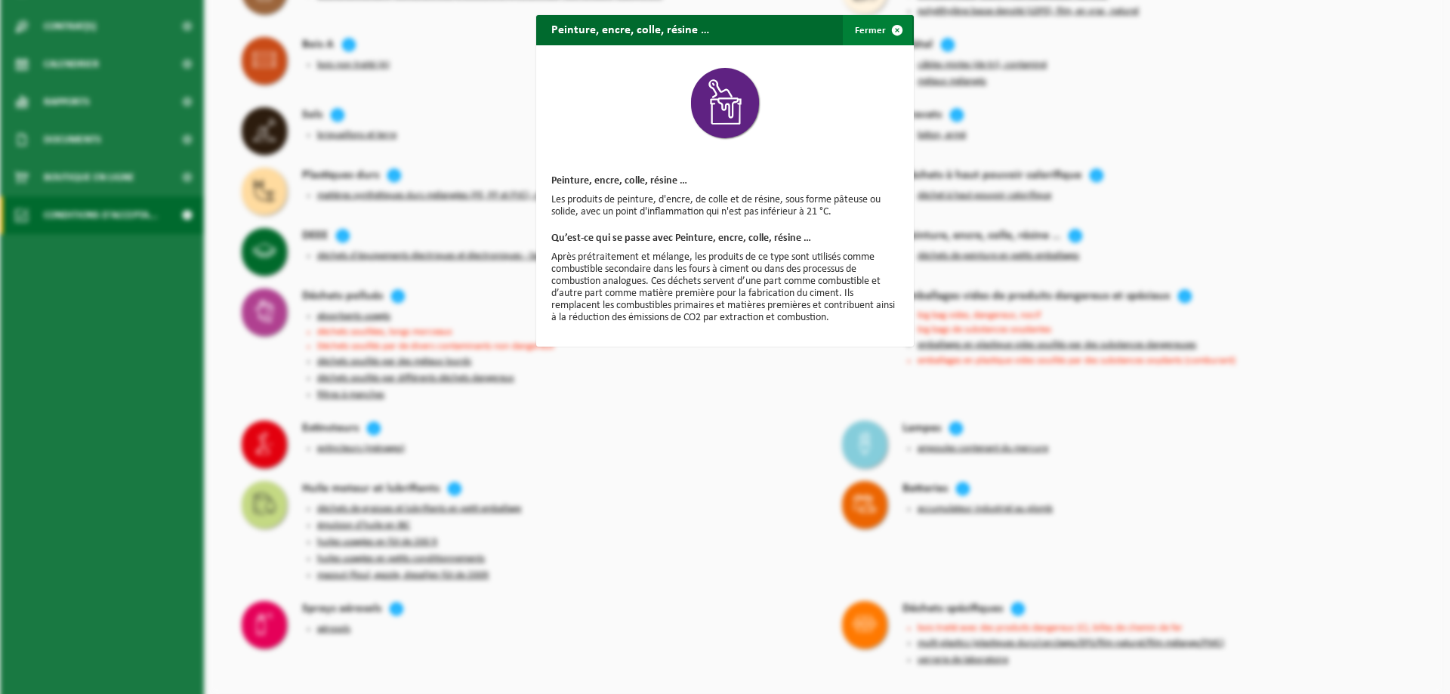
click at [882, 36] on span "button" at bounding box center [897, 30] width 30 height 30
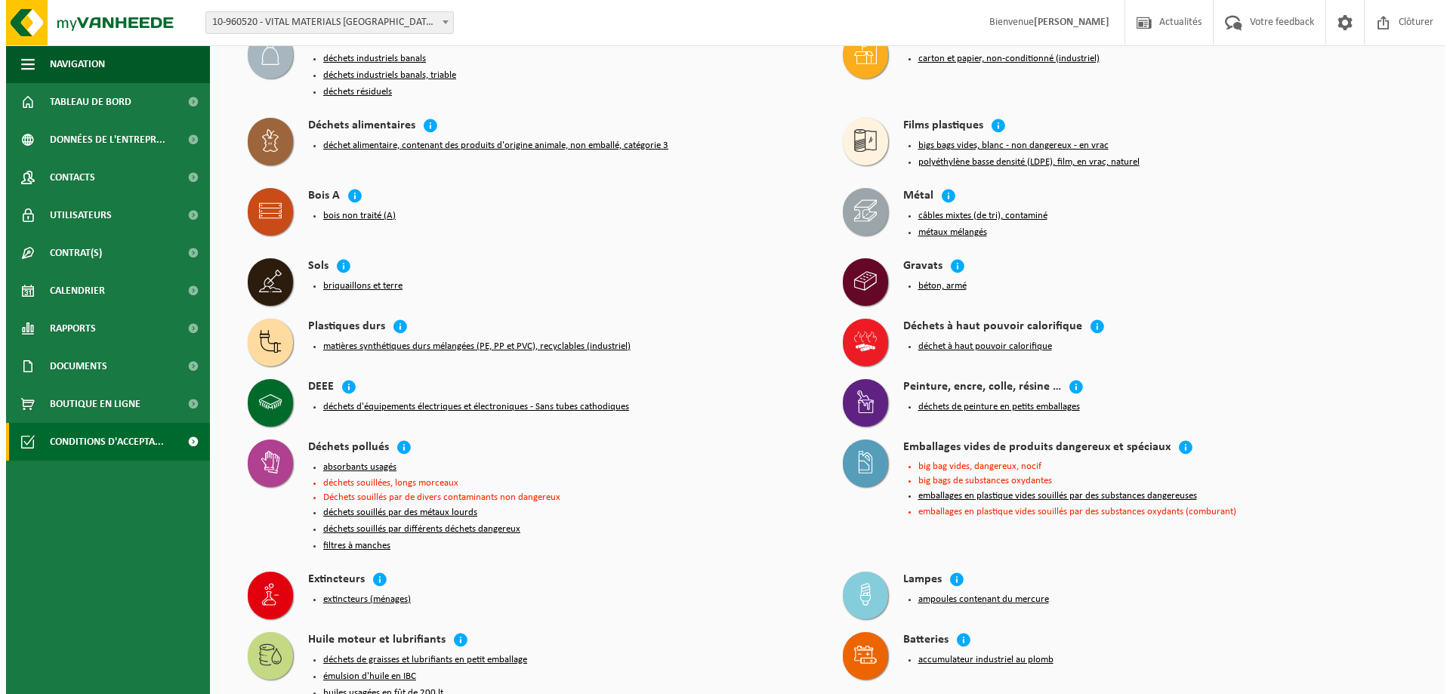
scroll to position [151, 0]
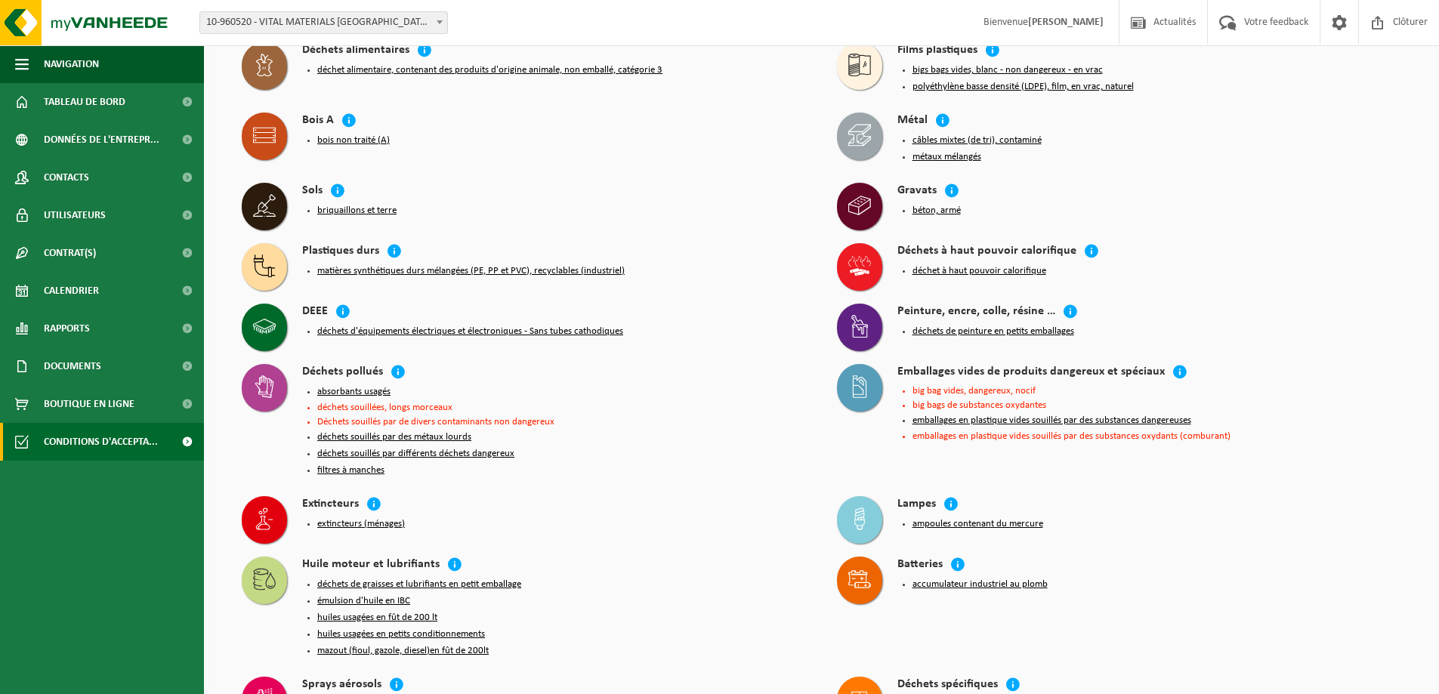
click at [947, 326] on button "déchets de peinture en petits emballages" at bounding box center [993, 332] width 162 height 12
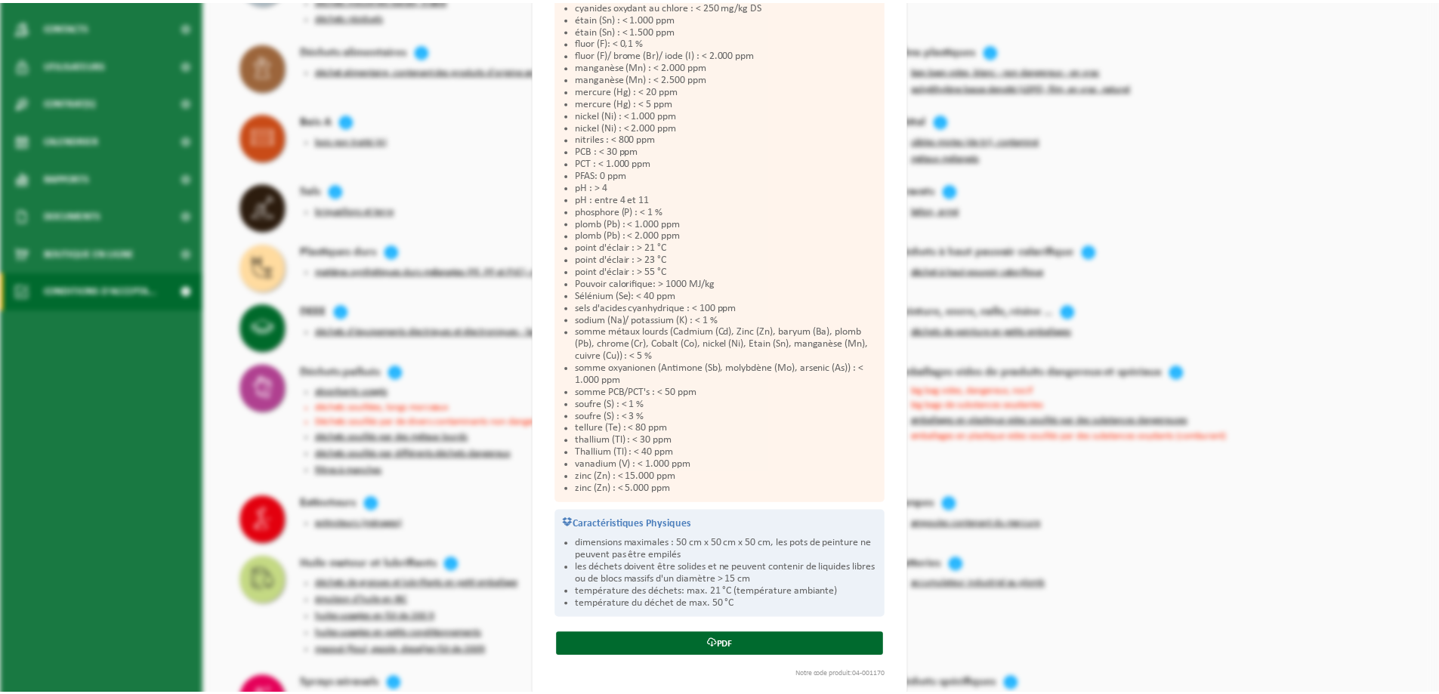
scroll to position [1292, 0]
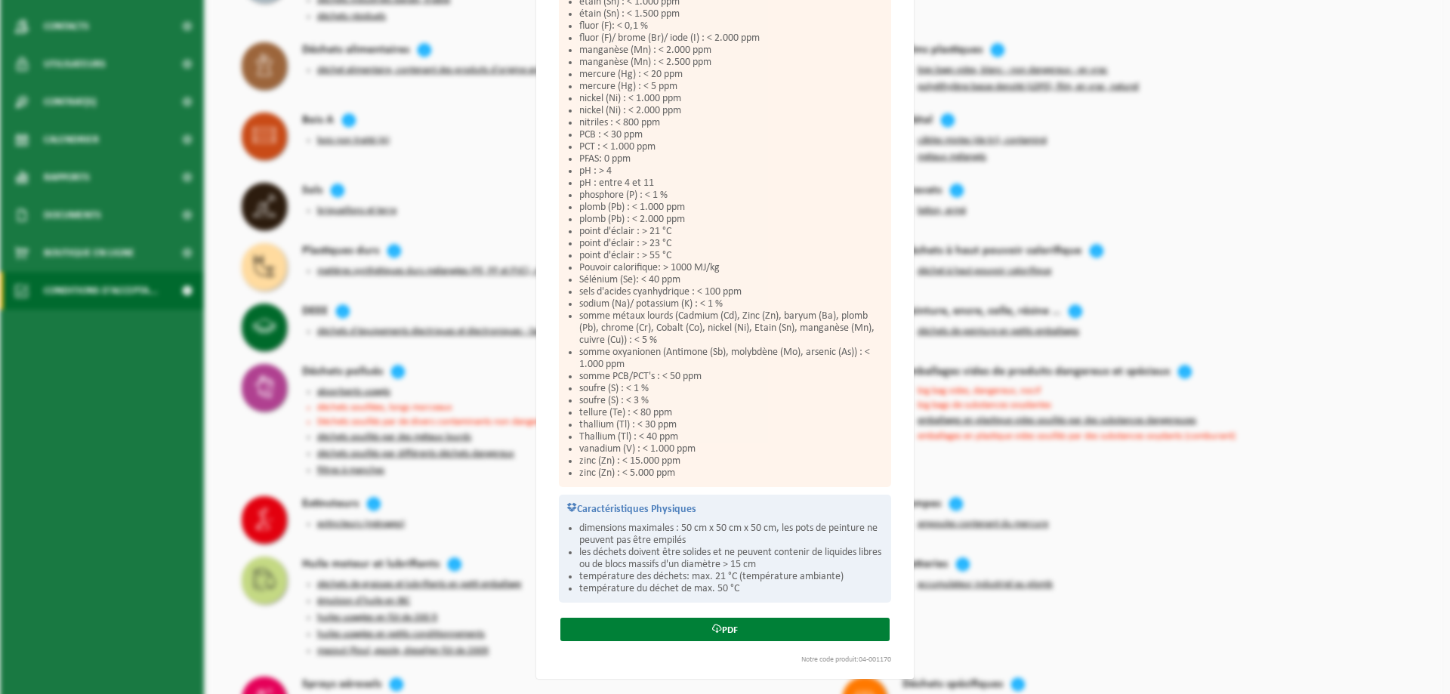
click at [721, 636] on link "PDF" at bounding box center [724, 629] width 329 height 23
click at [984, 224] on div "Déchets de peinture en petits emballages Fermer Conditions d'acceptation pour d…" at bounding box center [725, 347] width 1450 height 694
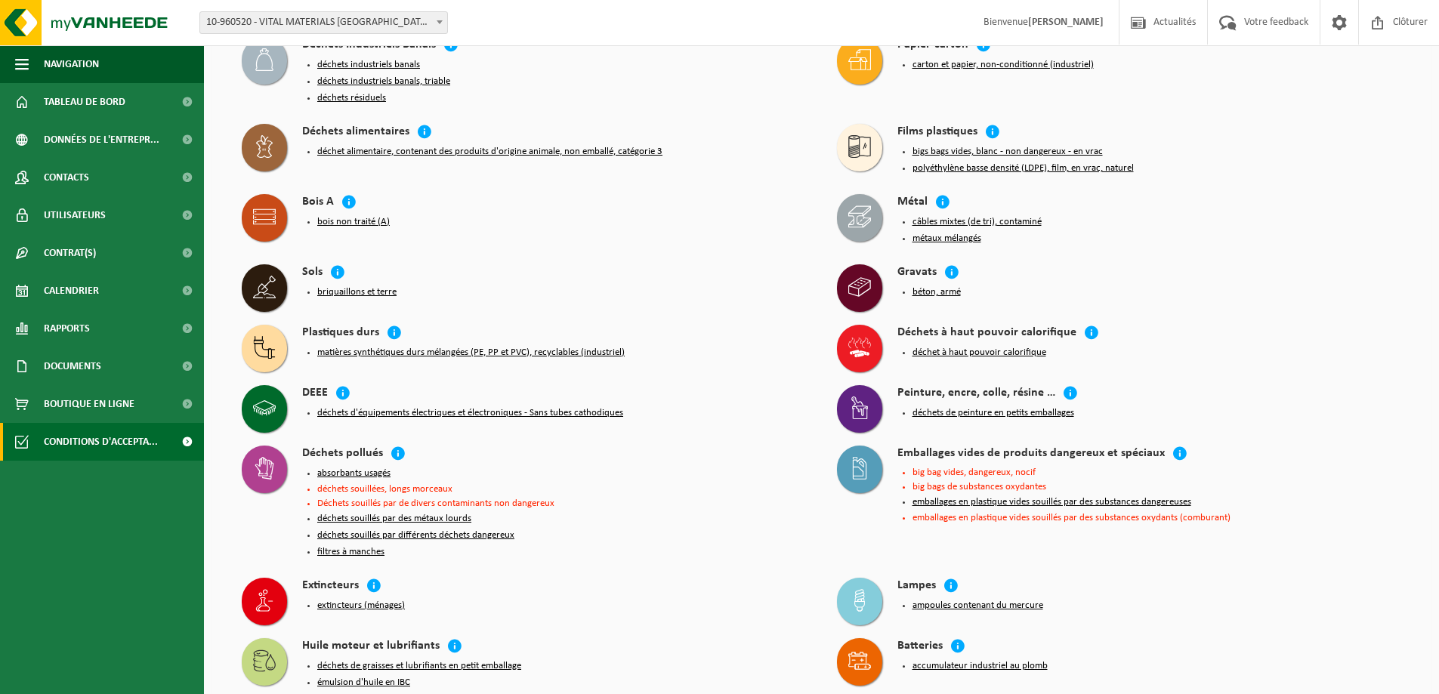
scroll to position [0, 0]
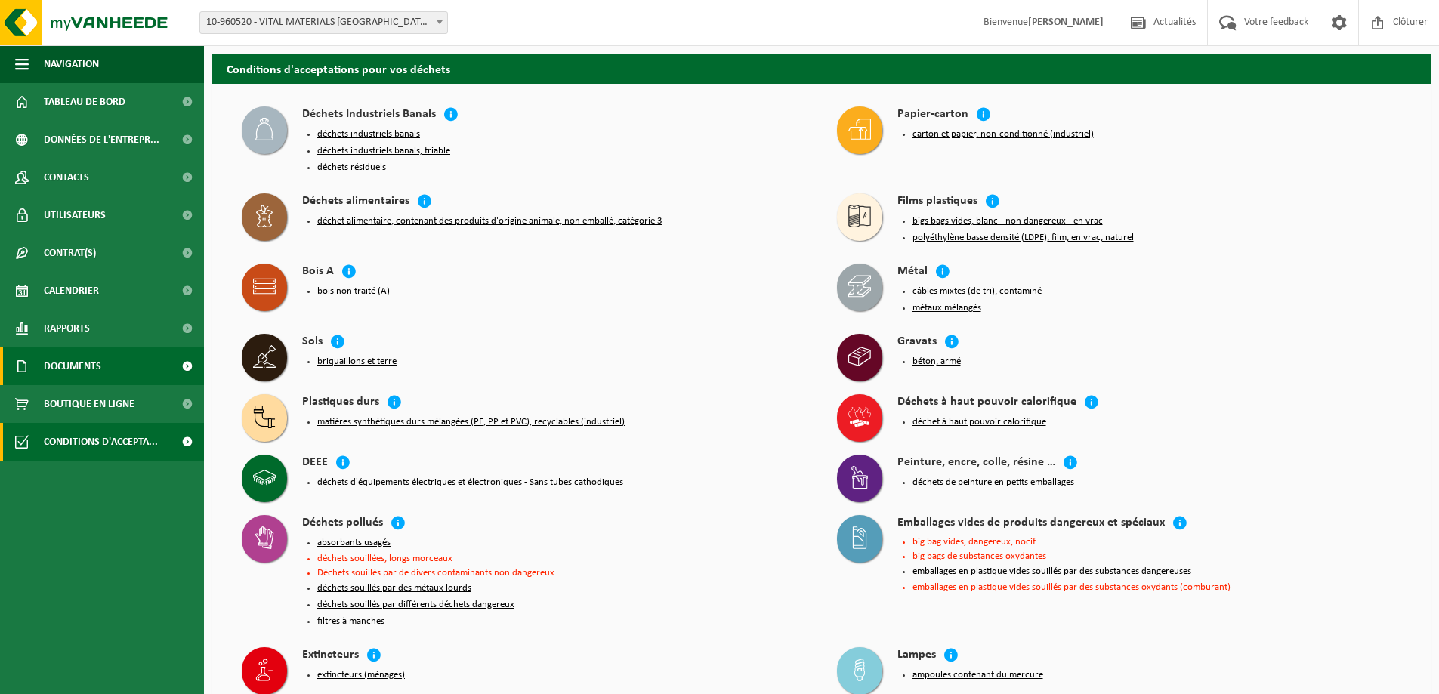
click at [86, 368] on span "Documents" at bounding box center [72, 366] width 57 height 38
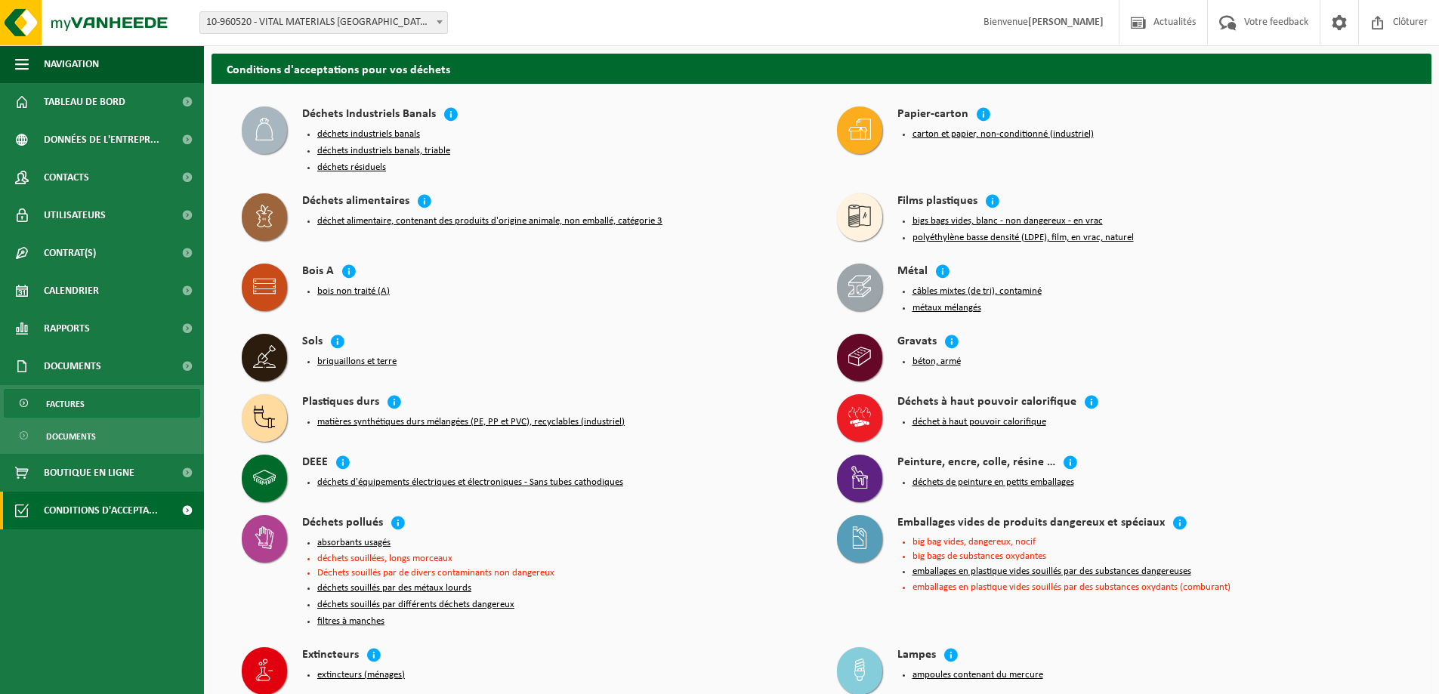
click at [68, 412] on span "Factures" at bounding box center [65, 404] width 39 height 29
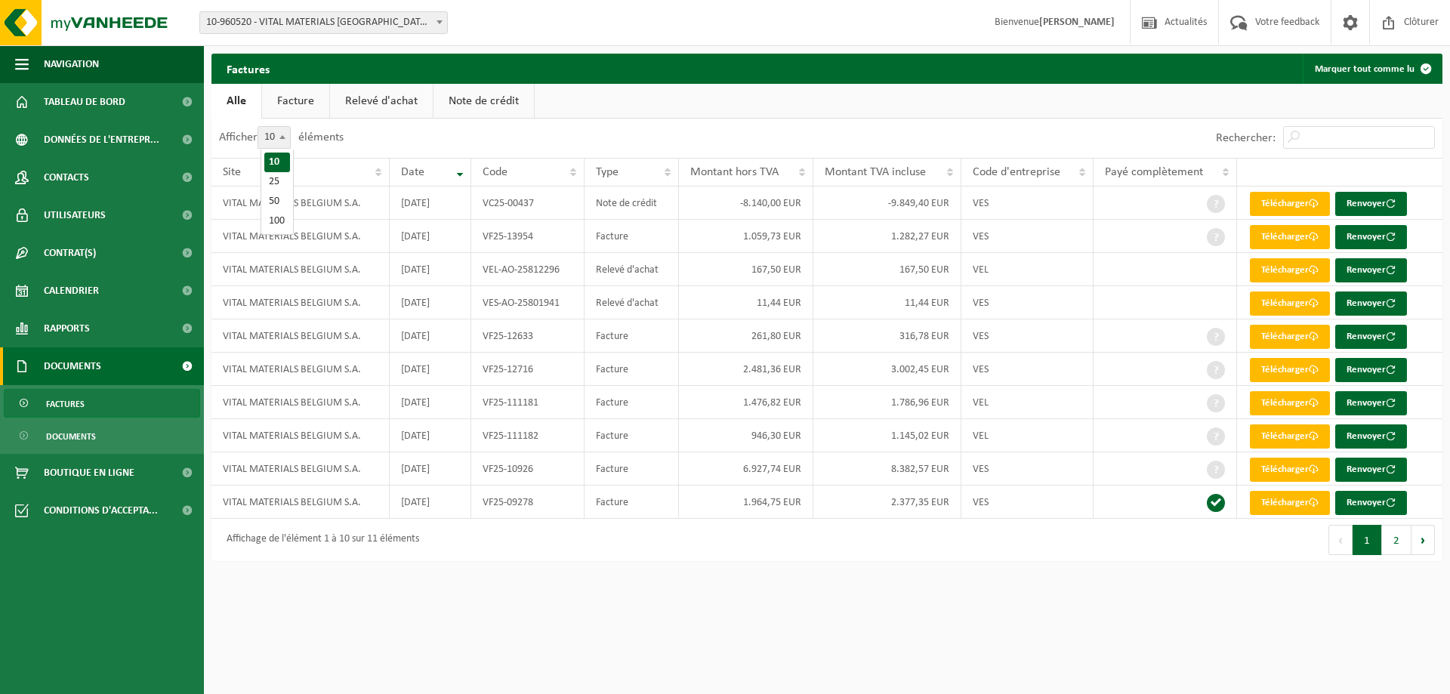
click at [287, 140] on span at bounding box center [282, 137] width 15 height 20
click at [287, 127] on select "10 25 50 100" at bounding box center [283, 126] width 45 height 1
select select "25"
